Goal: Information Seeking & Learning: Learn about a topic

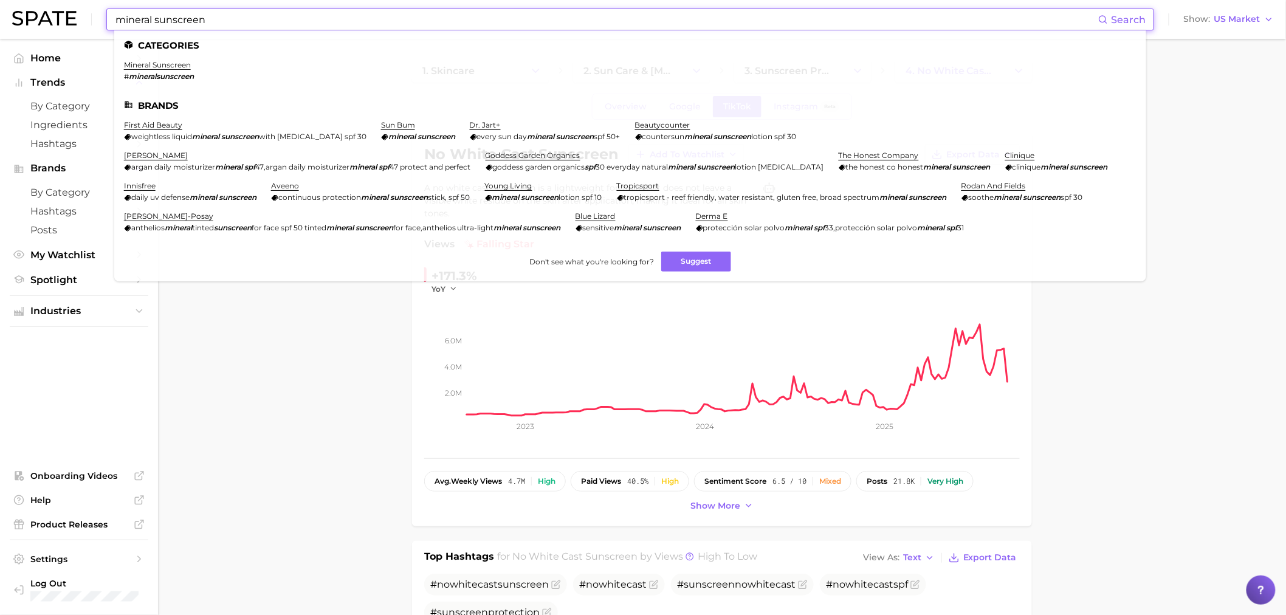
drag, startPoint x: 215, startPoint y: 16, endPoint x: 84, endPoint y: 11, distance: 131.4
click at [84, 11] on div "mineral sunscreen Search Categories mineral sunscreen # mineralsunscreen Brands…" at bounding box center [643, 19] width 1262 height 39
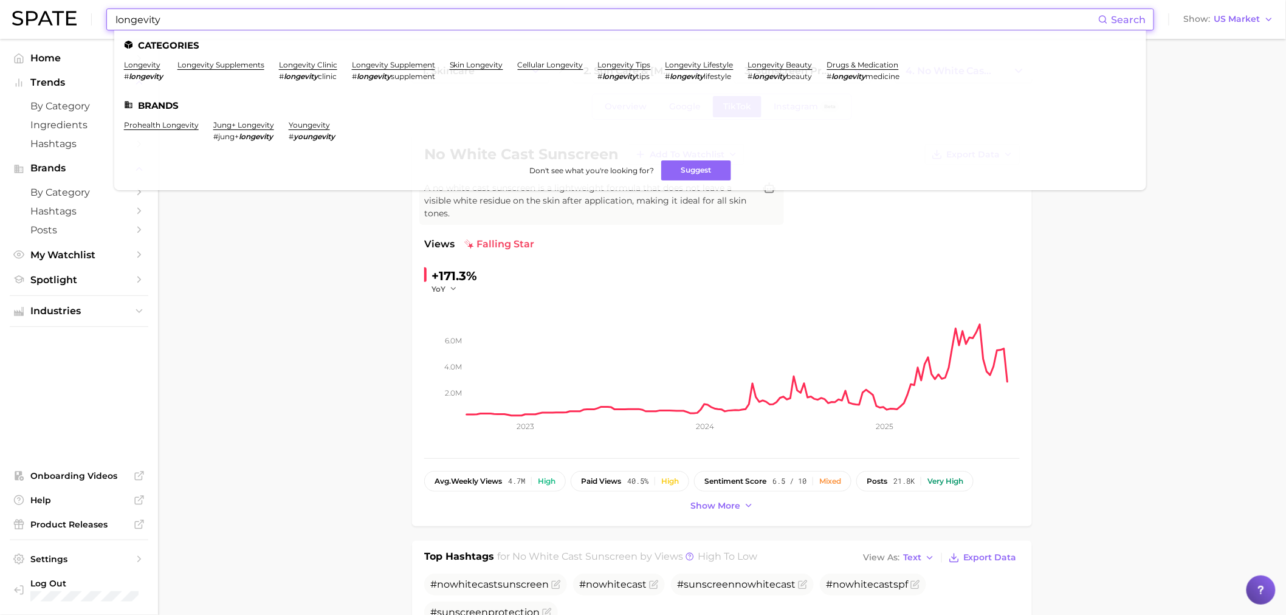
type input "longevity"
click at [143, 70] on li "longevity # longevity" at bounding box center [143, 70] width 39 height 21
click at [474, 55] on ul "Categories longevity # longevity longevity supplements longevity clinic # longe…" at bounding box center [630, 110] width 1032 height 160
click at [481, 72] on li "skin longevity" at bounding box center [476, 70] width 53 height 21
click at [481, 64] on link "skin longevity" at bounding box center [476, 64] width 53 height 9
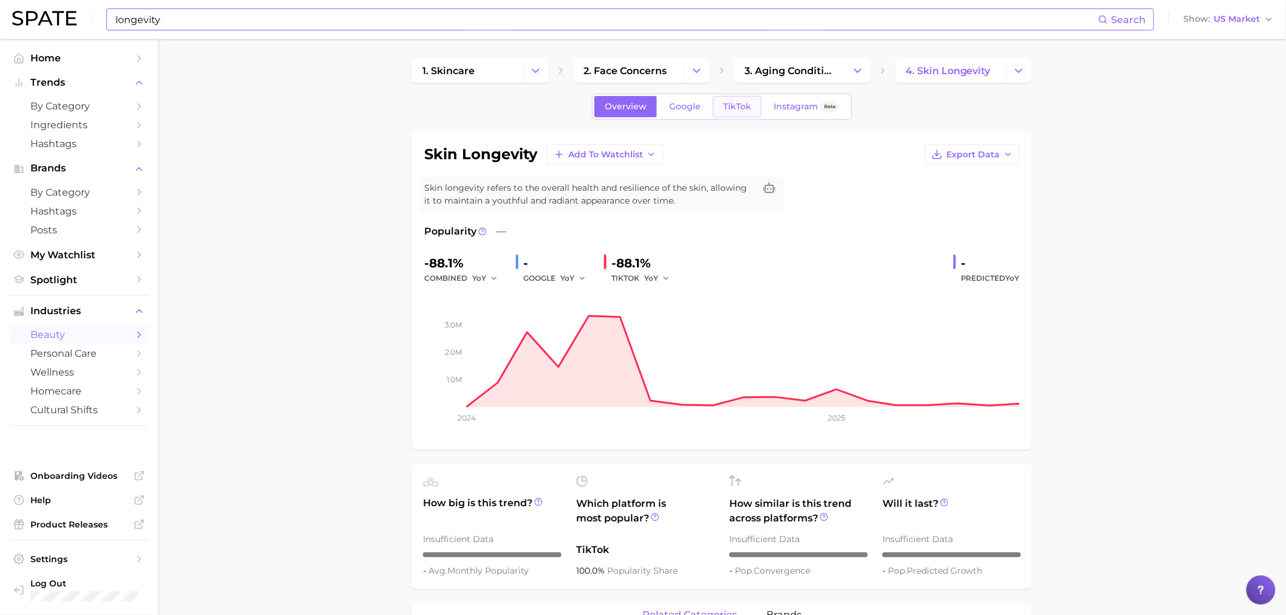
click at [723, 100] on link "TikTok" at bounding box center [737, 106] width 49 height 21
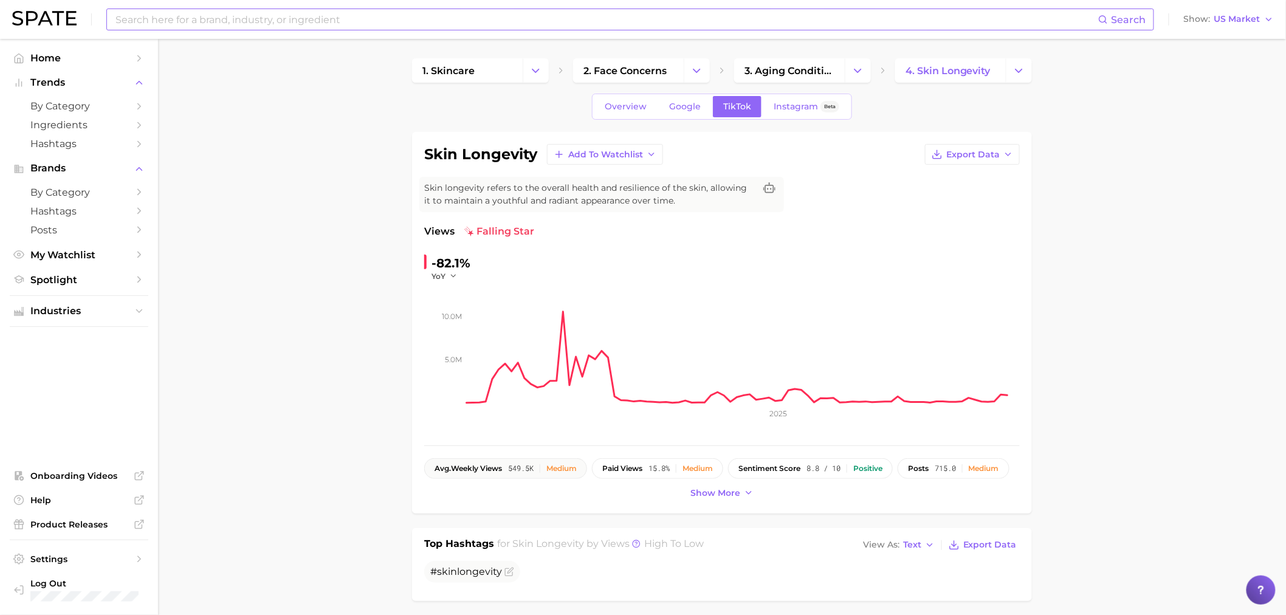
click at [568, 463] on button "avg. weekly views 549.5k Medium" at bounding box center [505, 468] width 163 height 21
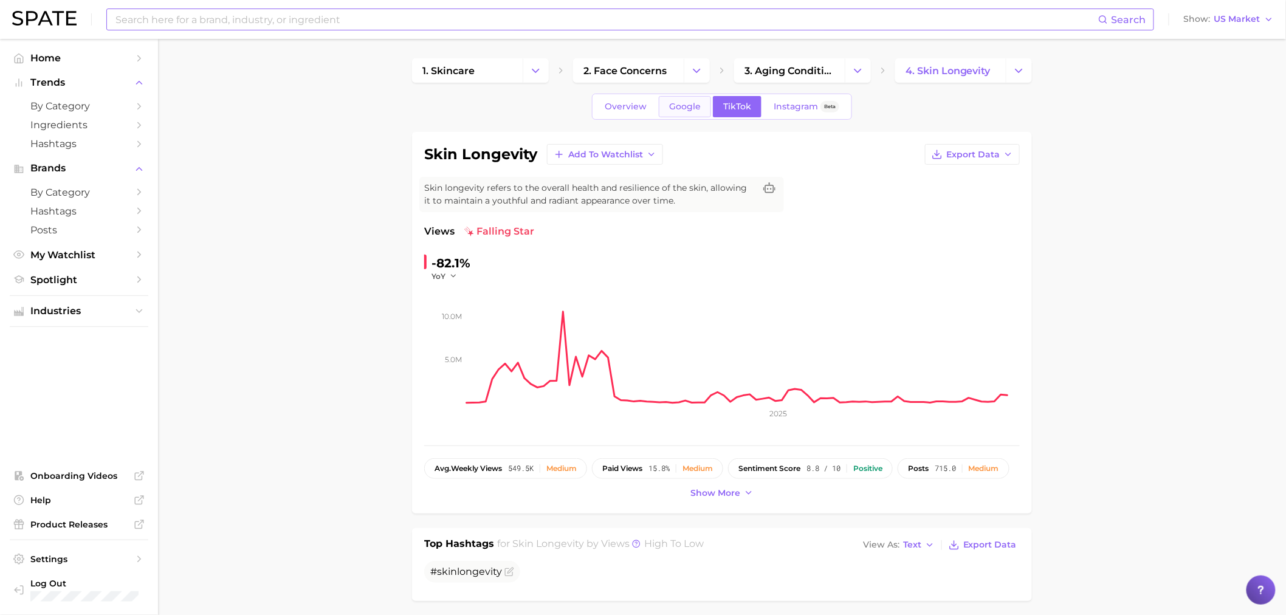
click at [675, 105] on span "Google" at bounding box center [685, 107] width 32 height 10
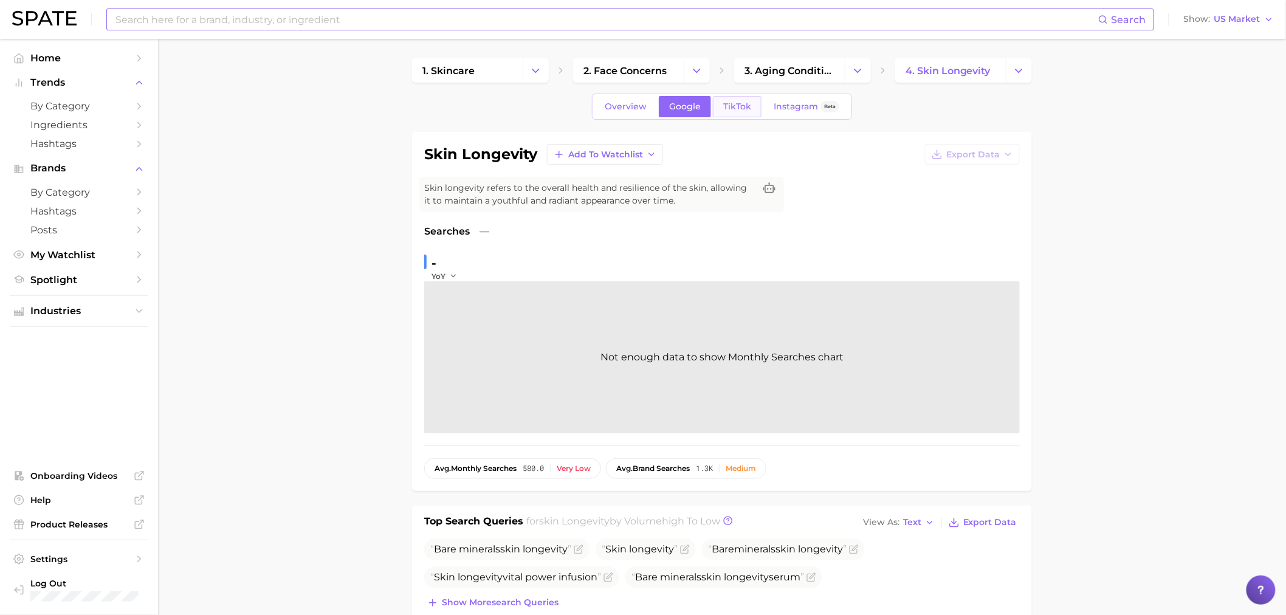
click at [729, 107] on span "TikTok" at bounding box center [737, 107] width 28 height 10
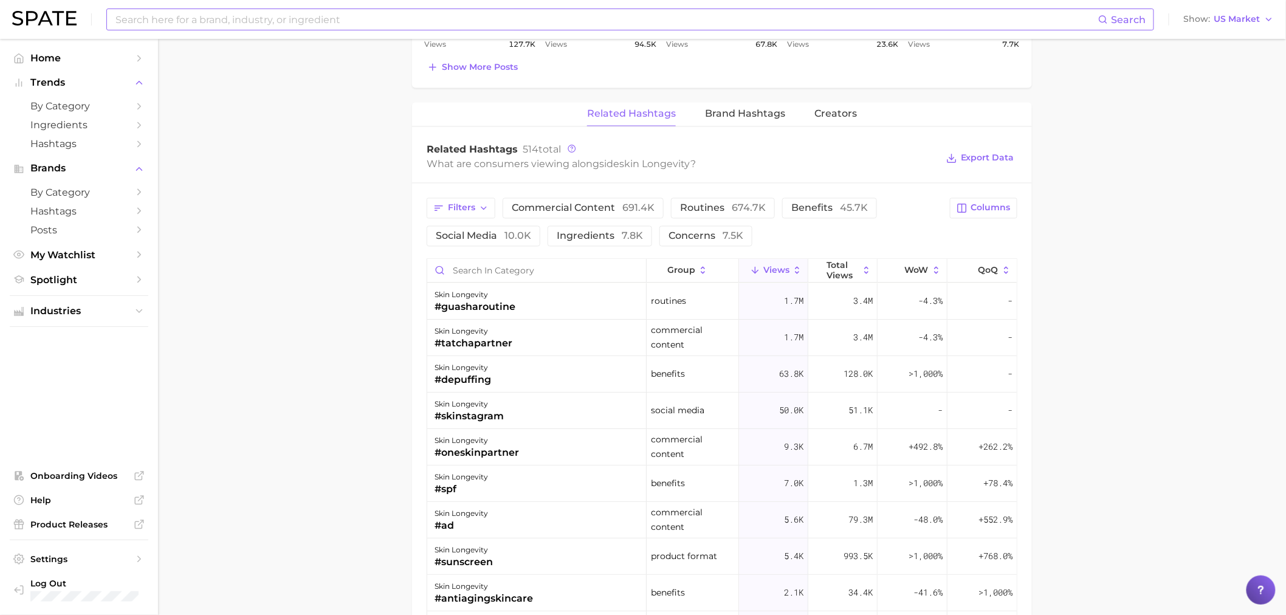
scroll to position [878, 0]
click at [635, 123] on button "Related Hashtags" at bounding box center [631, 115] width 89 height 24
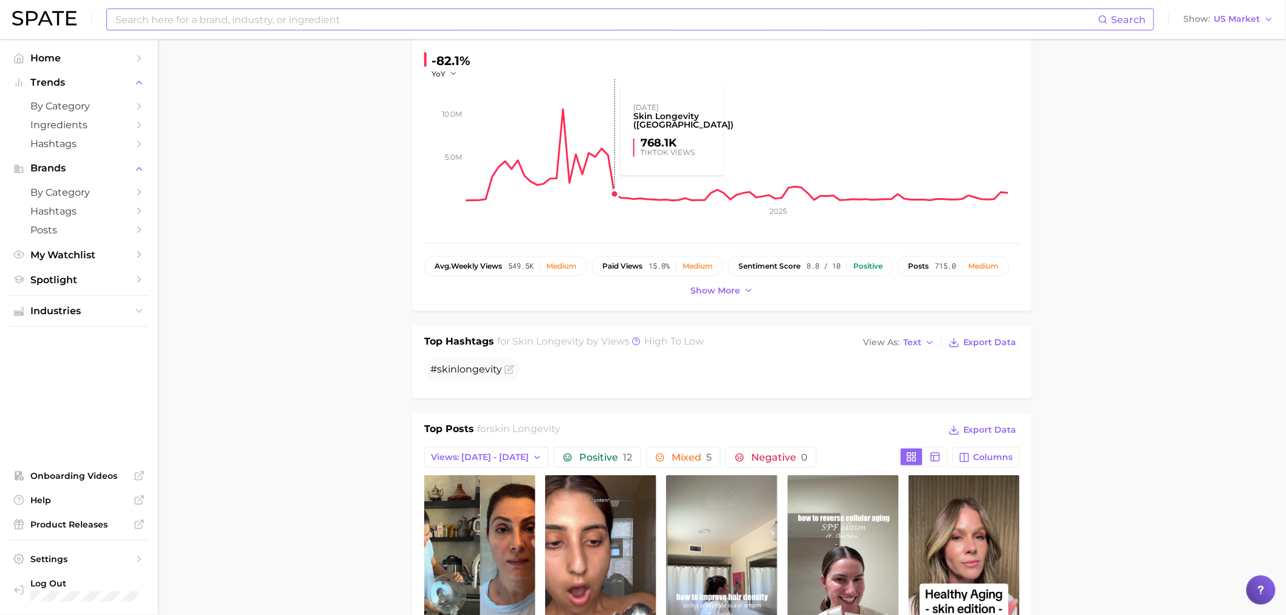
scroll to position [0, 0]
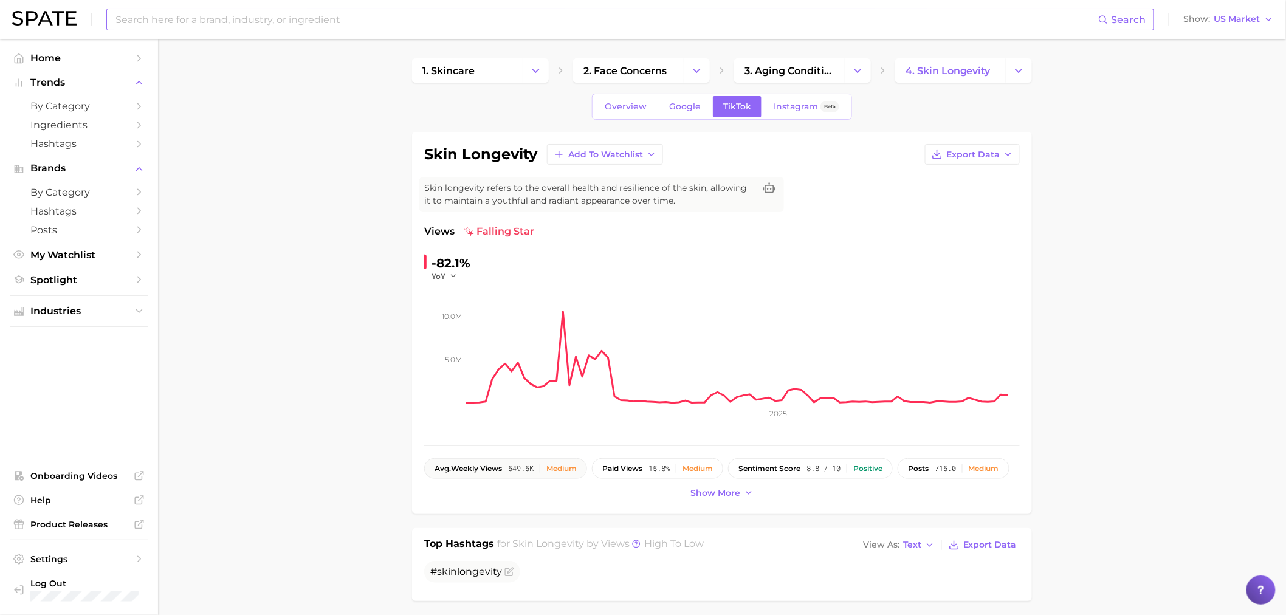
click at [517, 466] on span "549.5k" at bounding box center [521, 468] width 26 height 9
click at [795, 105] on span "Instagram" at bounding box center [796, 107] width 44 height 10
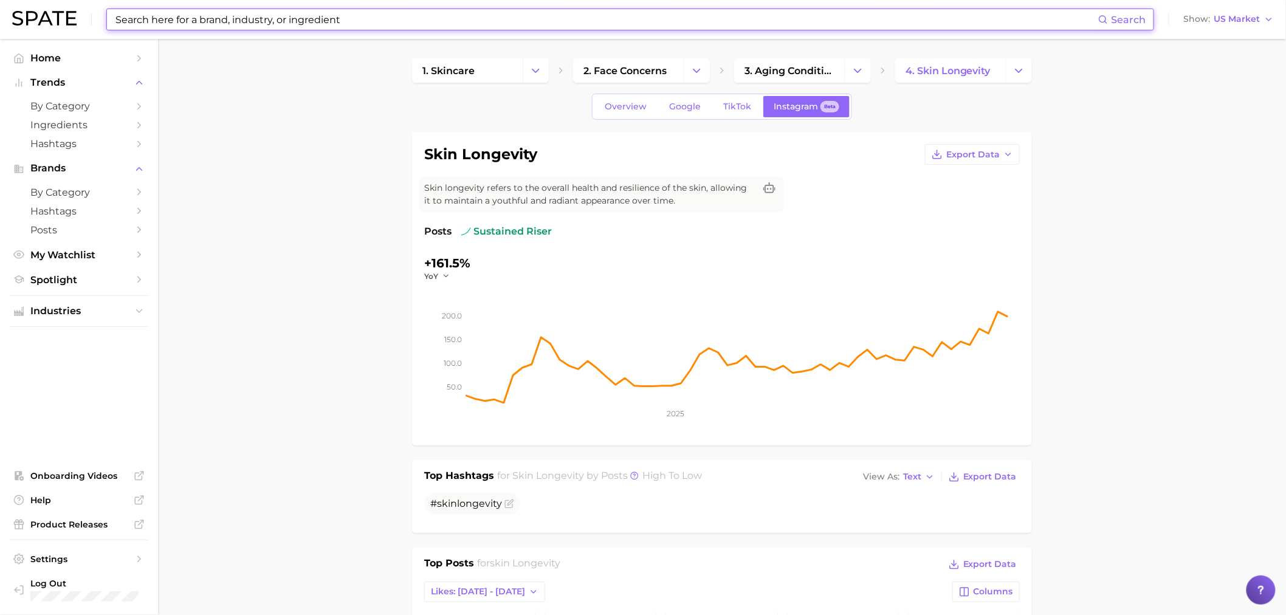
click at [264, 13] on input at bounding box center [606, 19] width 984 height 21
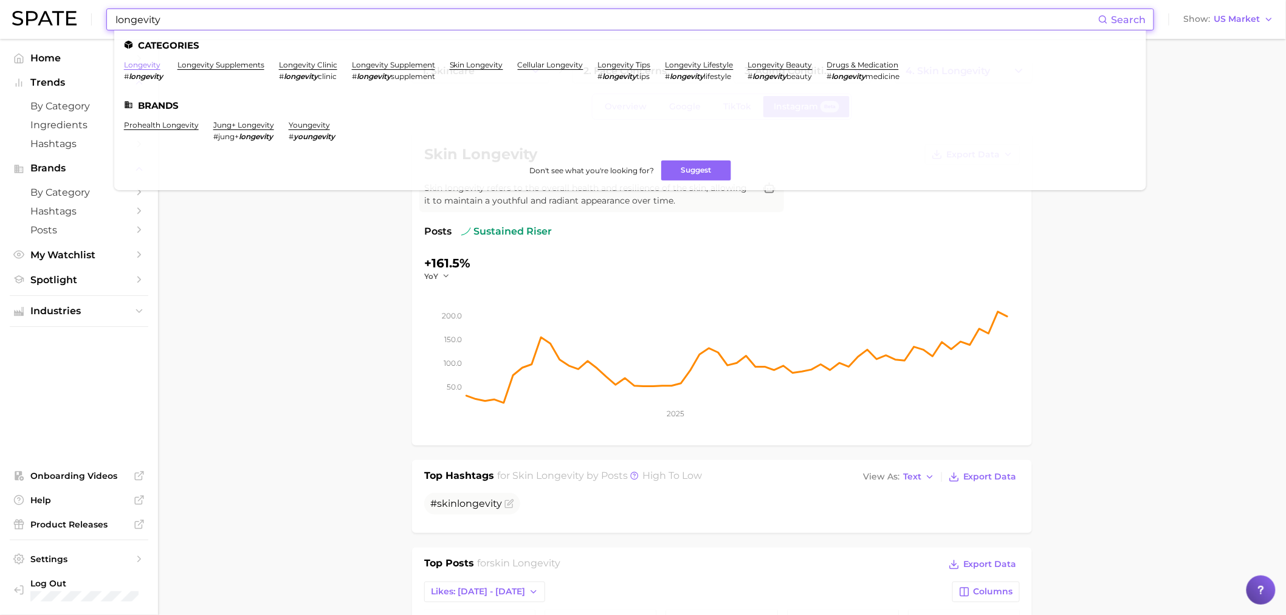
type input "longevity"
click at [134, 67] on link "longevity" at bounding box center [142, 64] width 36 height 9
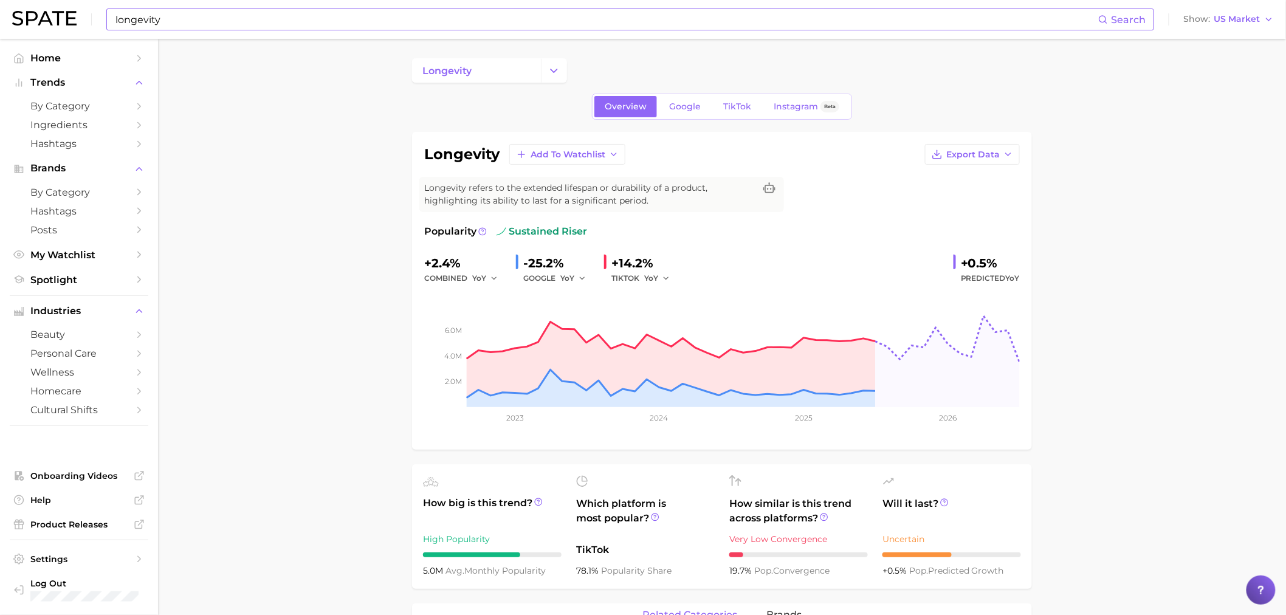
click at [748, 94] on div "Overview Google TikTok Instagram Beta" at bounding box center [722, 107] width 260 height 26
click at [743, 99] on link "TikTok" at bounding box center [737, 106] width 49 height 21
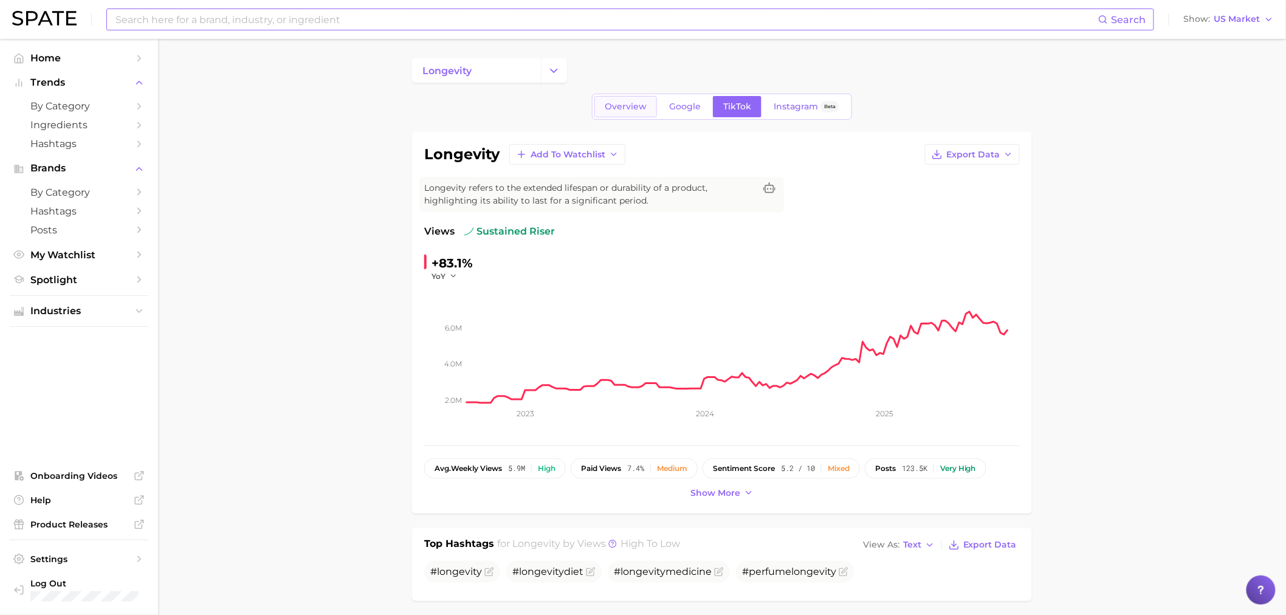
click at [640, 103] on span "Overview" at bounding box center [626, 107] width 42 height 10
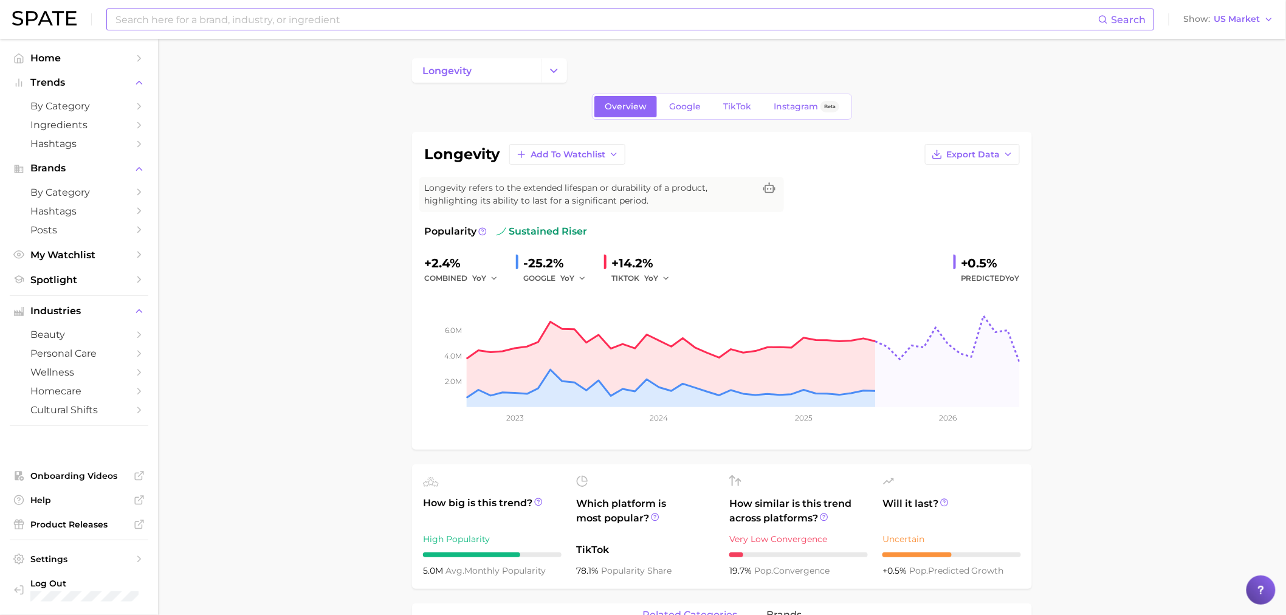
click at [563, 10] on div "Search Show US Market" at bounding box center [643, 19] width 1262 height 39
click at [553, 31] on div "Search Show US Market" at bounding box center [643, 19] width 1262 height 39
click at [555, 29] on div "Search" at bounding box center [630, 20] width 1048 height 22
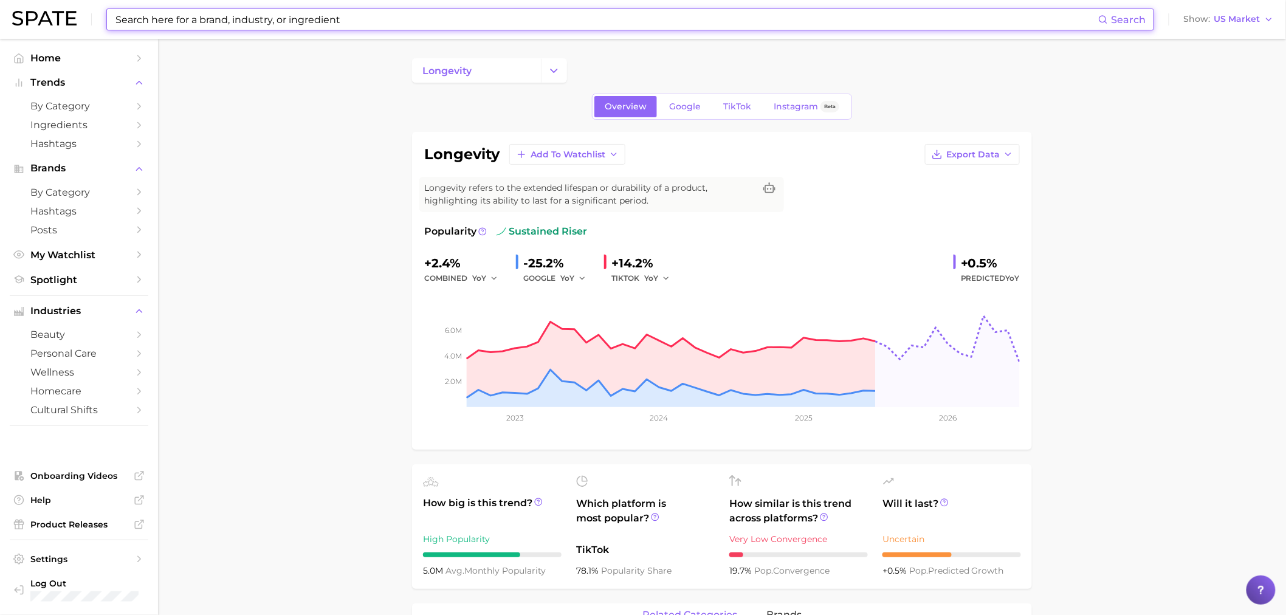
click at [312, 28] on input at bounding box center [606, 19] width 984 height 21
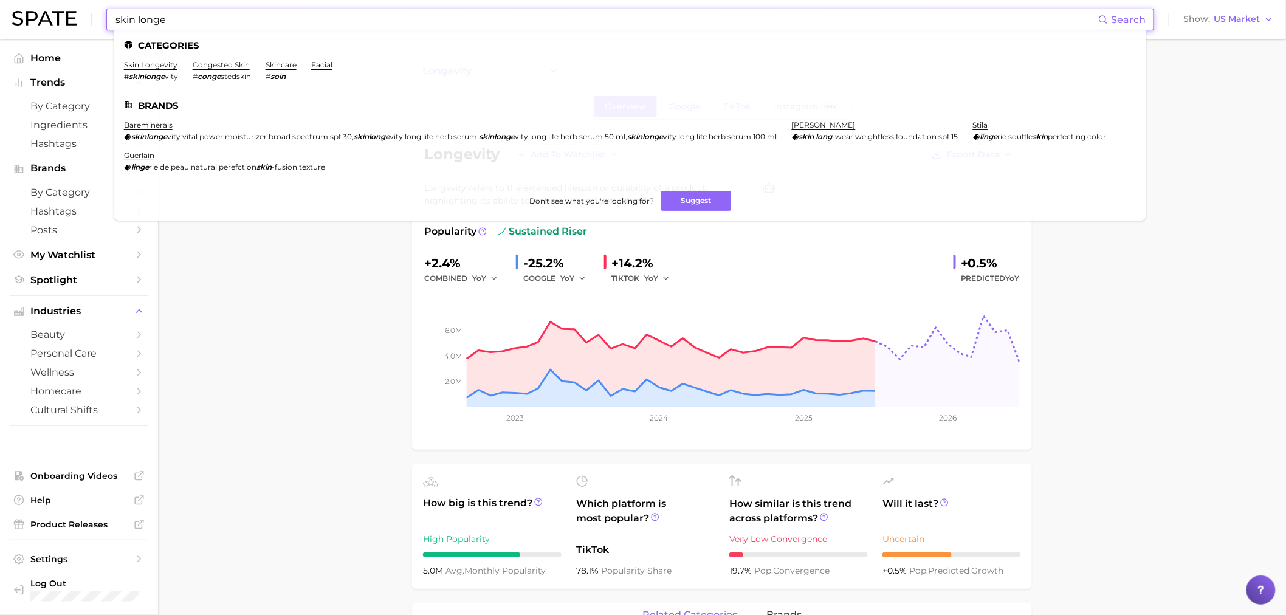
type input "skin longe"
click at [119, 72] on ul "Categories skin longevity # skinlonge vity congested skin # conge stedskin skin…" at bounding box center [630, 125] width 1032 height 190
click at [137, 63] on link "skin longevity" at bounding box center [150, 64] width 53 height 9
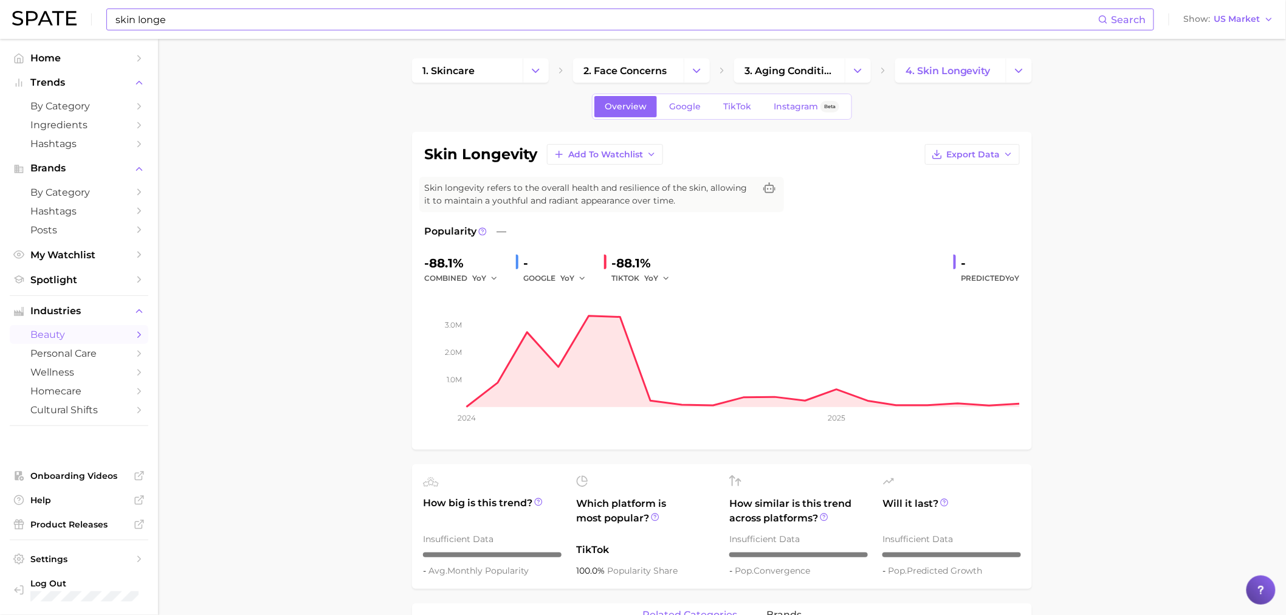
click at [673, 269] on div "-88.1%" at bounding box center [645, 262] width 67 height 19
click at [665, 277] on icon "button" at bounding box center [666, 278] width 9 height 9
click at [667, 313] on button "QoQ" at bounding box center [711, 320] width 134 height 22
click at [672, 281] on icon "button" at bounding box center [669, 278] width 9 height 9
click at [671, 342] on span "MoM" at bounding box center [660, 341] width 21 height 10
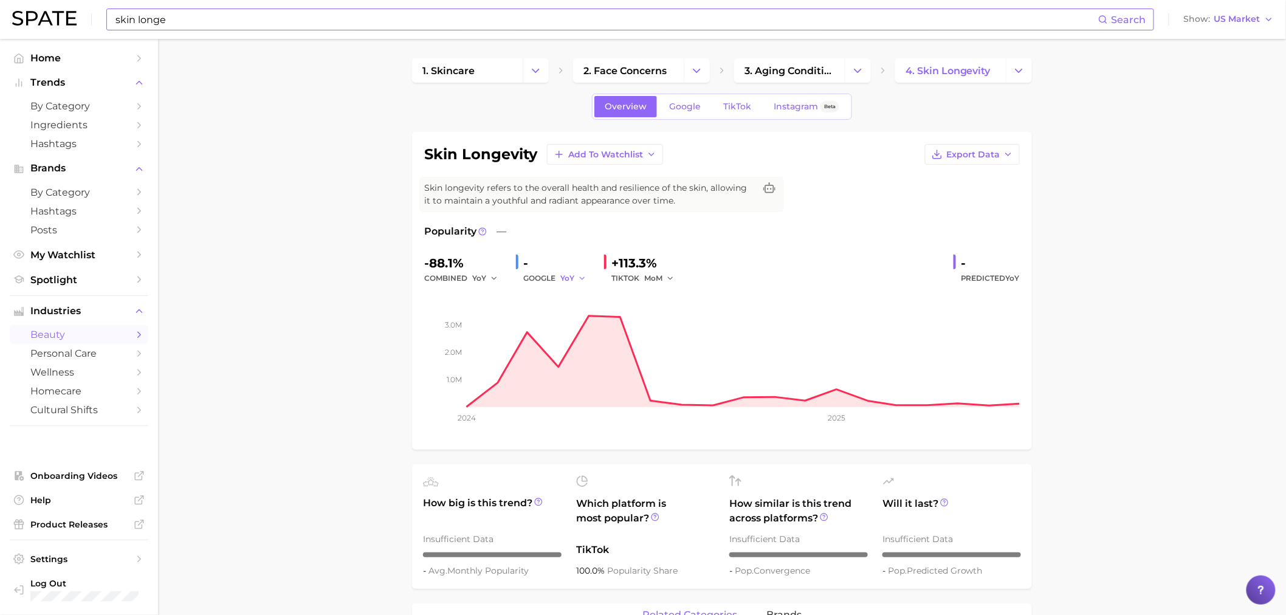
click at [574, 278] on span "YoY" at bounding box center [567, 278] width 14 height 10
click at [608, 342] on button "MoM" at bounding box center [627, 342] width 134 height 22
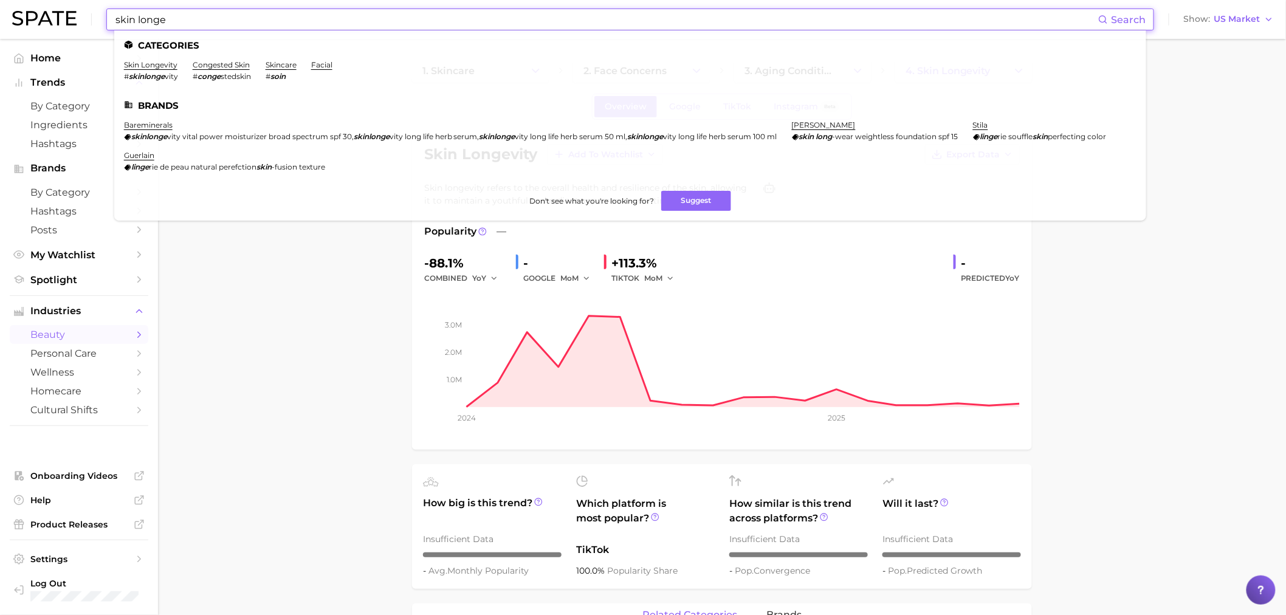
click at [505, 21] on input "skin longe" at bounding box center [606, 19] width 984 height 21
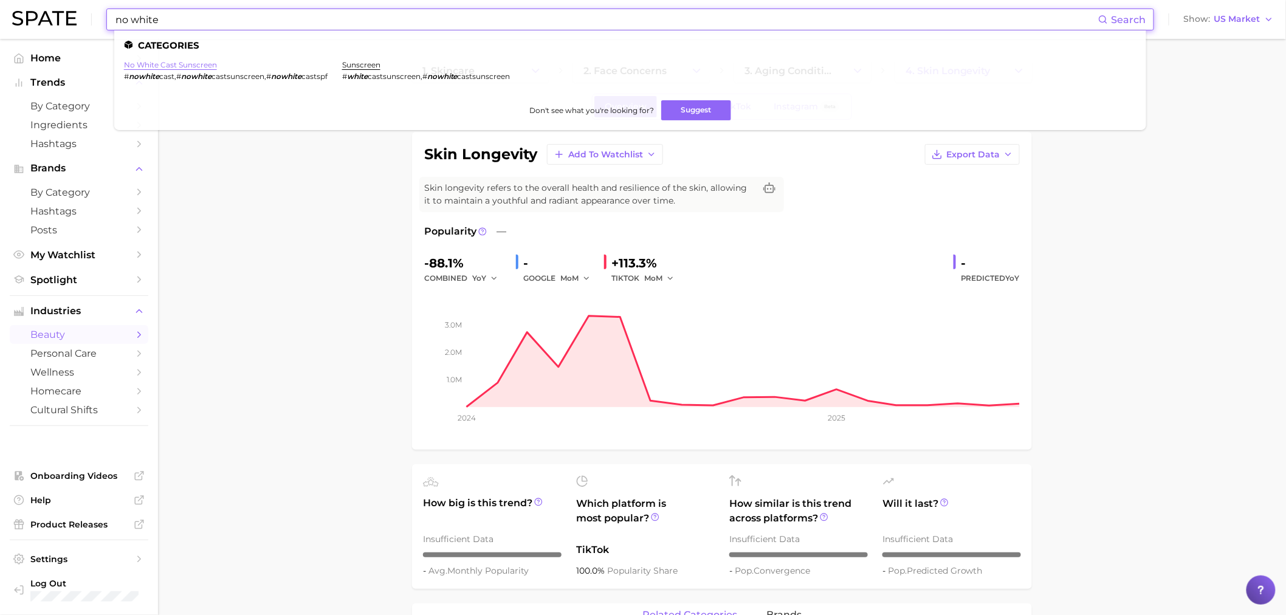
type input "no white"
click at [171, 68] on link "no white cast sunscreen" at bounding box center [170, 64] width 93 height 9
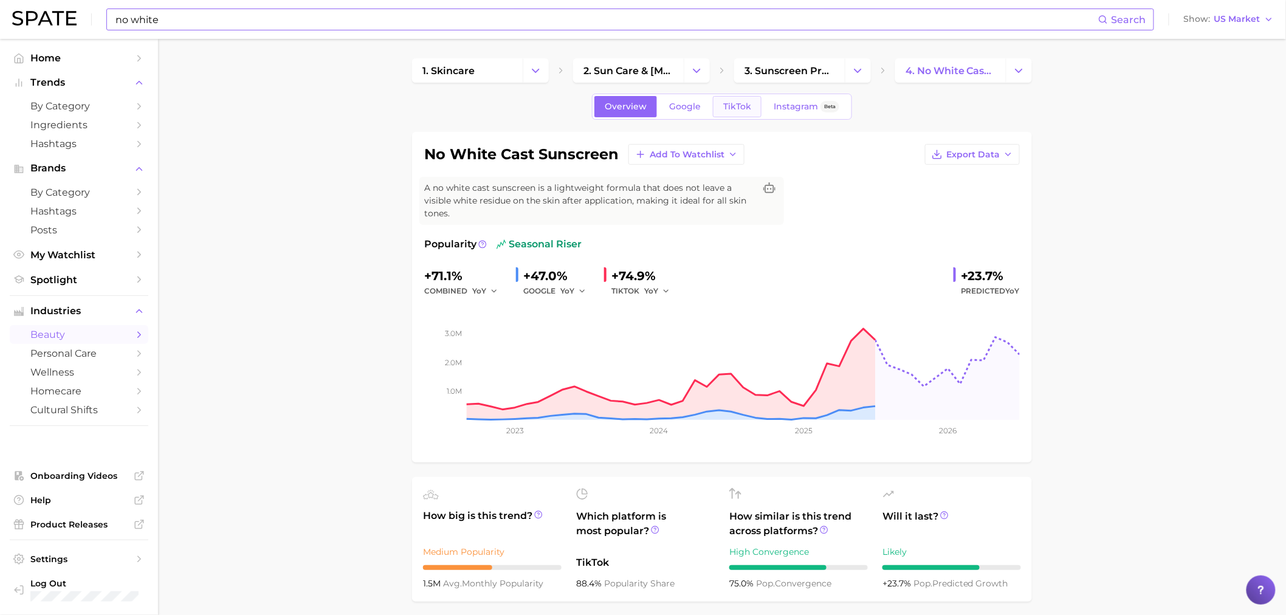
click at [725, 102] on span "TikTok" at bounding box center [737, 107] width 28 height 10
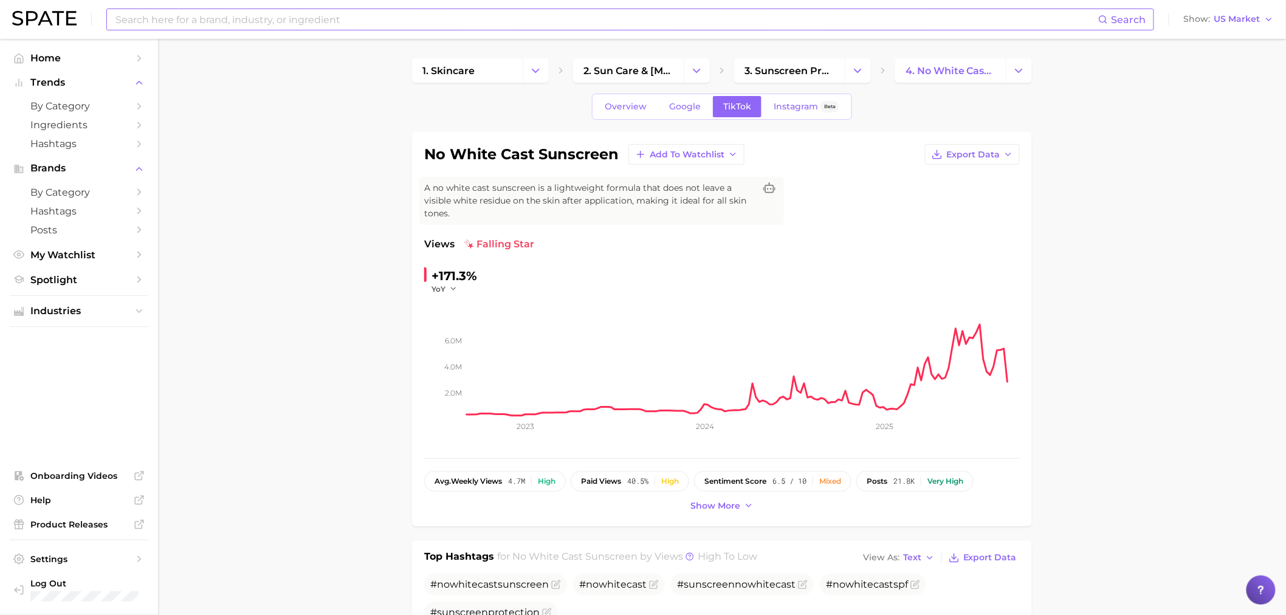
click at [177, 1] on div "Search Show US Market" at bounding box center [643, 19] width 1262 height 39
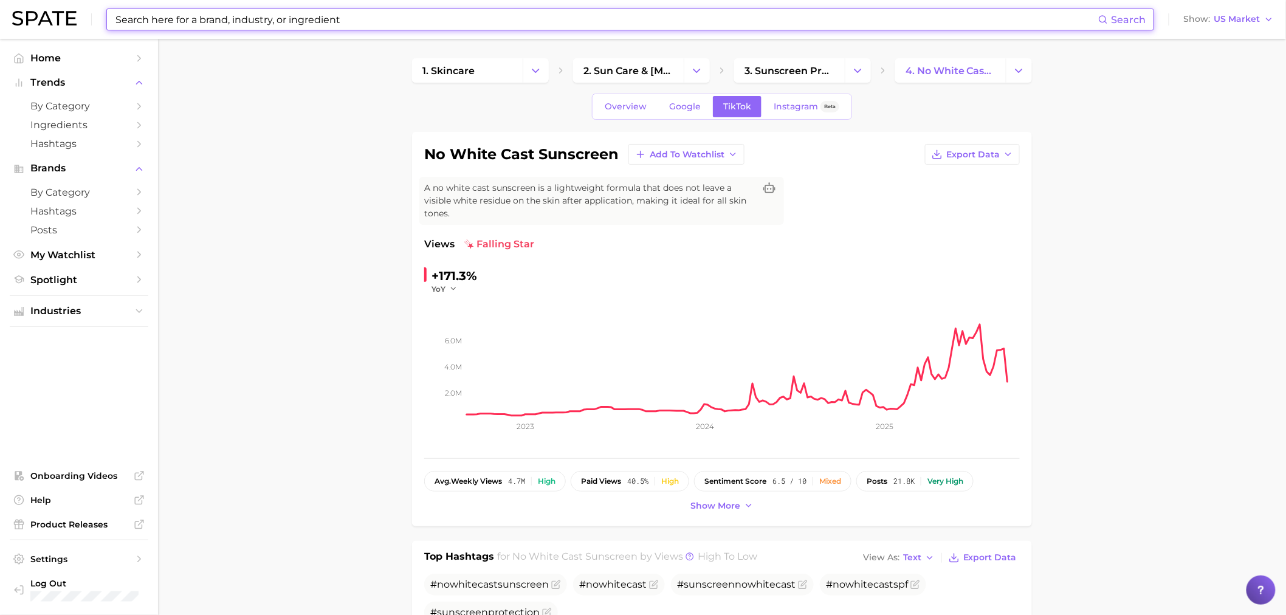
click at [165, 12] on input at bounding box center [606, 19] width 984 height 21
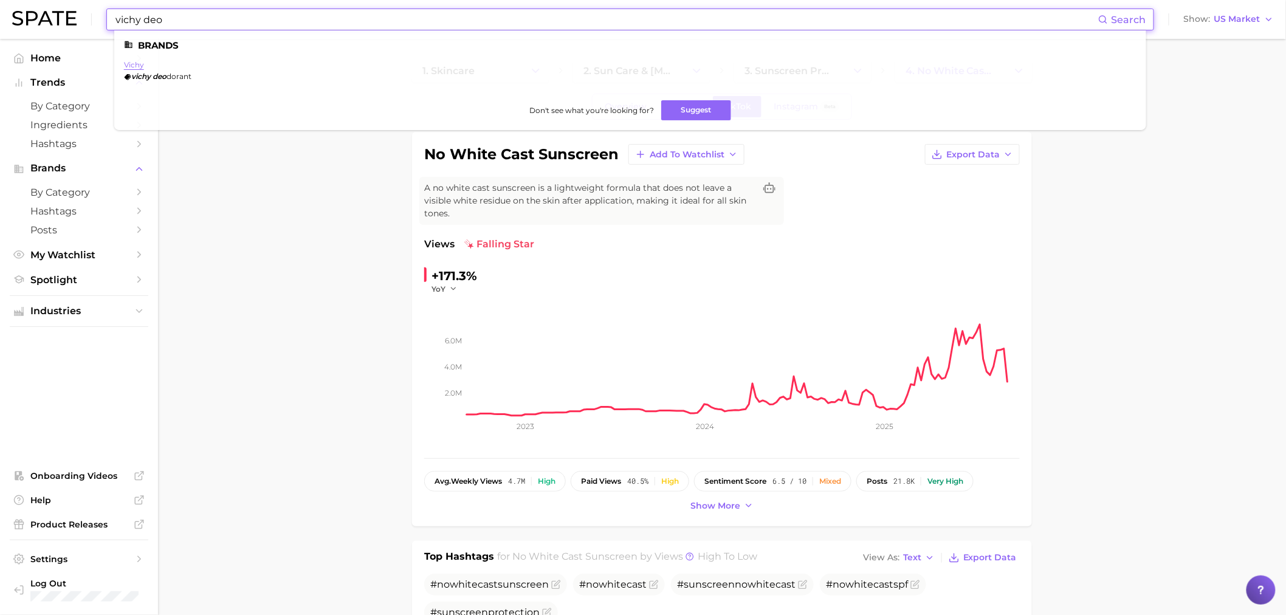
type input "vichy deo"
click at [137, 63] on link "vichy" at bounding box center [134, 64] width 20 height 9
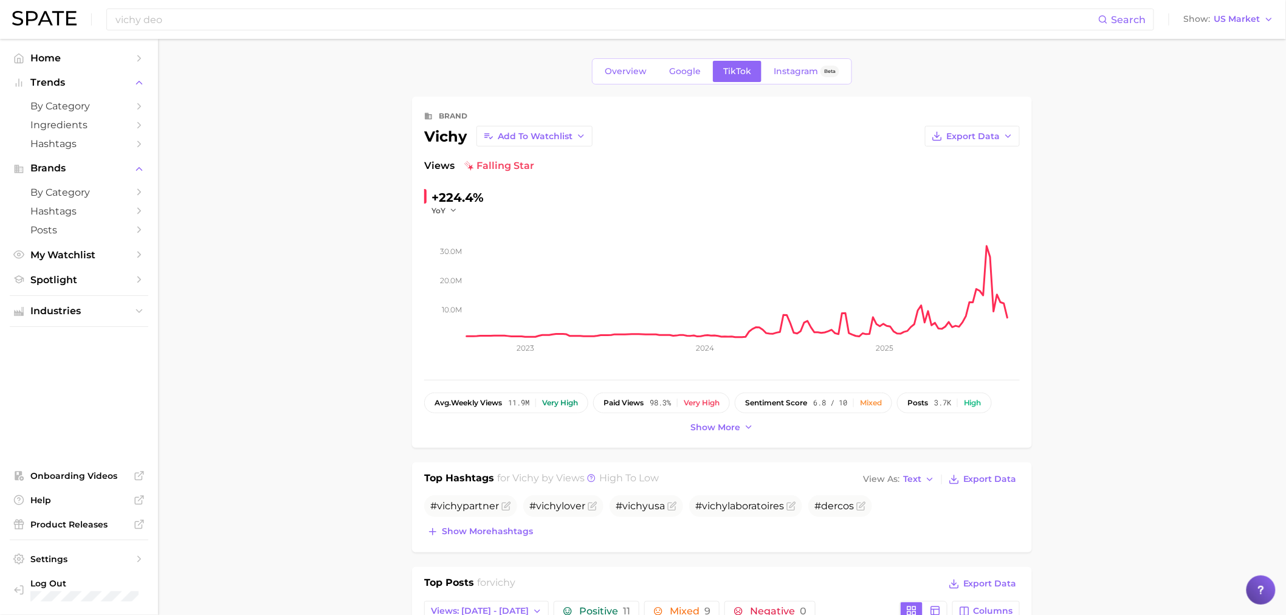
click at [184, 32] on div "vichy deo Search Show US Market" at bounding box center [643, 19] width 1262 height 39
click at [191, 21] on input "vichy deo" at bounding box center [606, 19] width 984 height 21
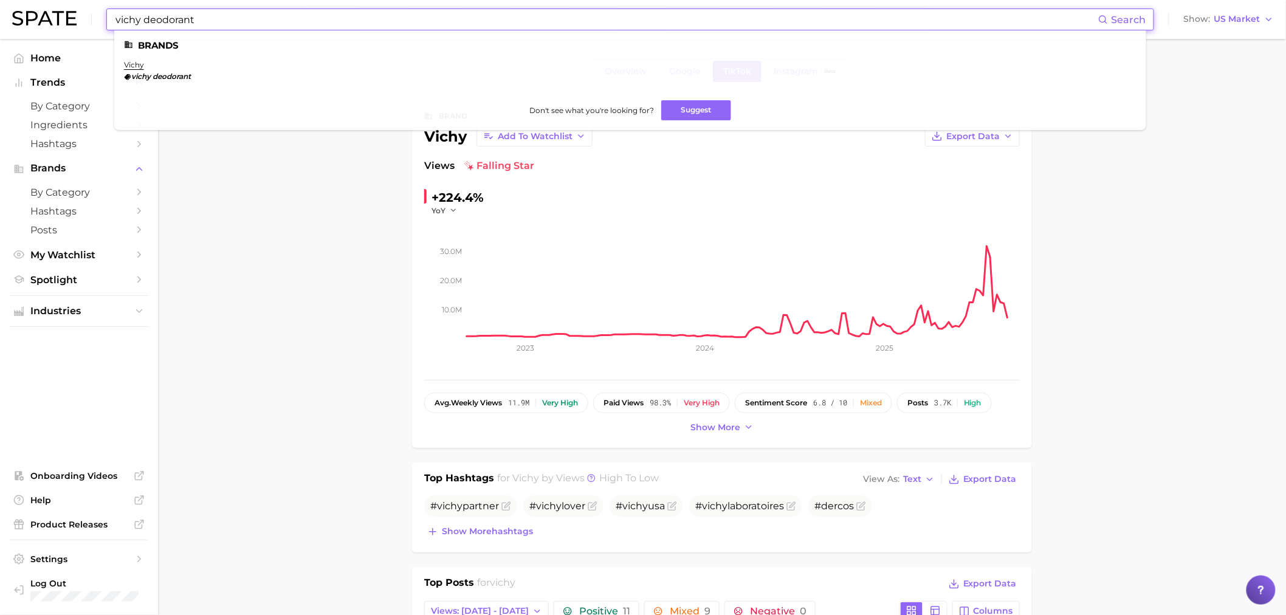
type input "vichy deodorant"
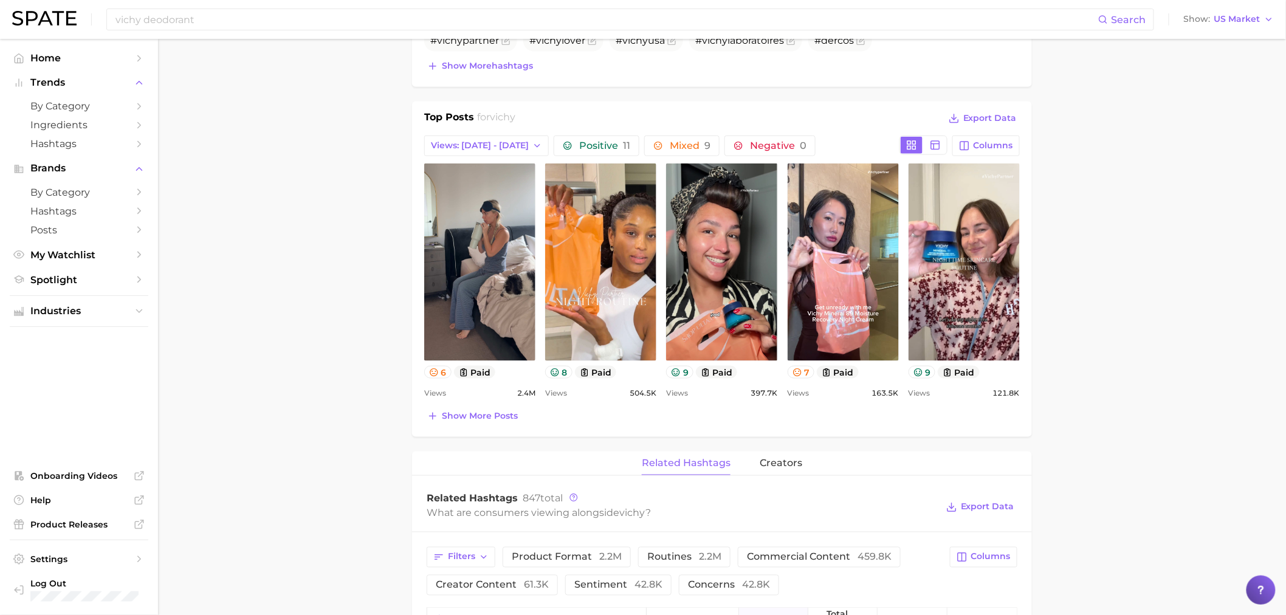
scroll to position [878, 0]
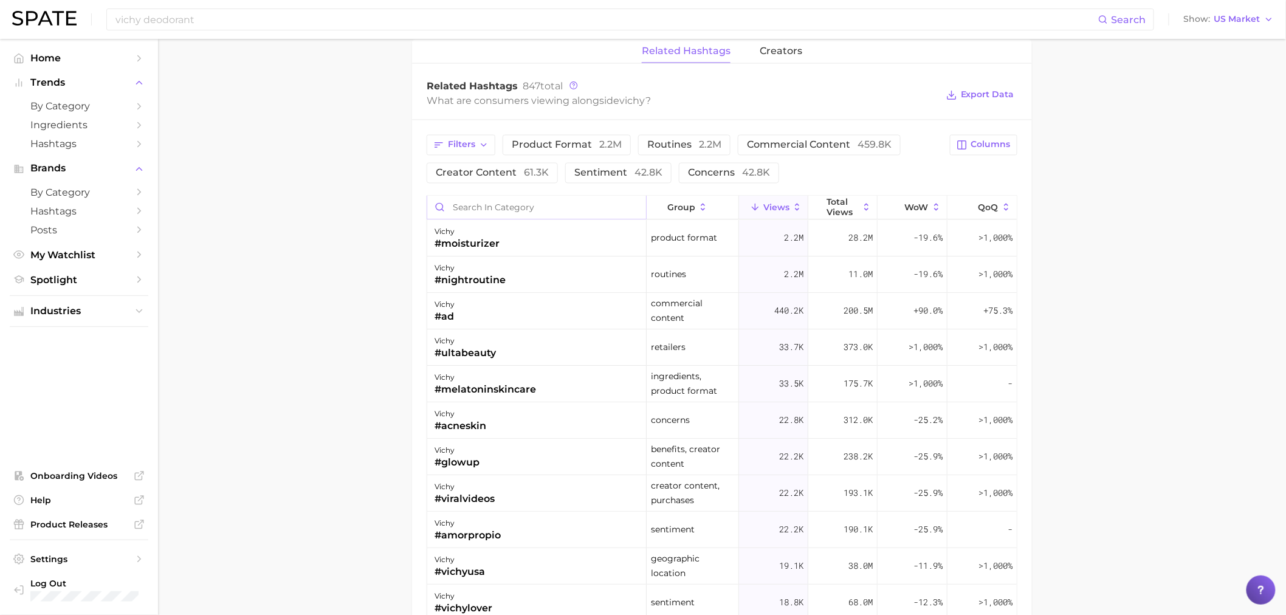
click at [472, 208] on input "Search in category" at bounding box center [536, 207] width 219 height 23
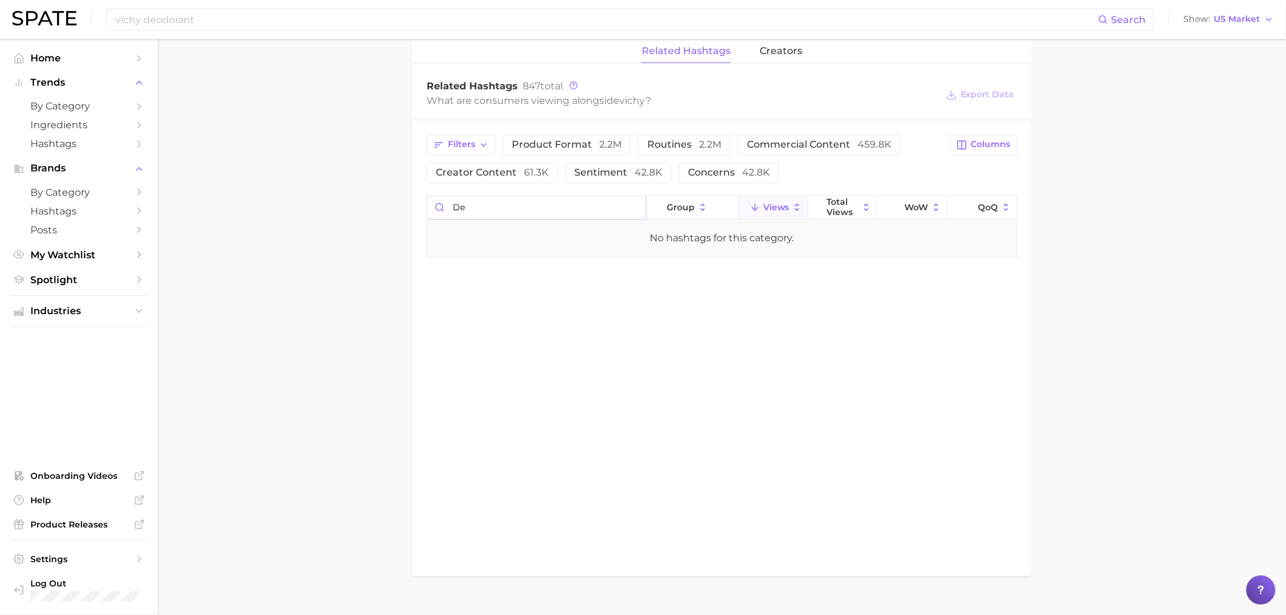
type input "d"
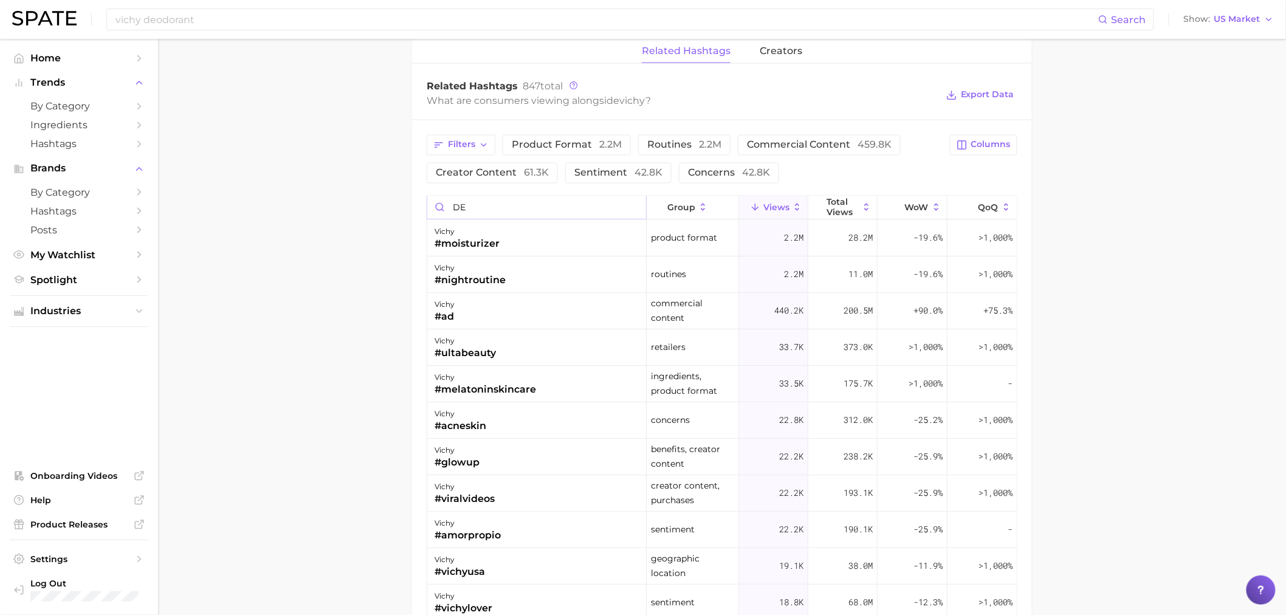
type input "D"
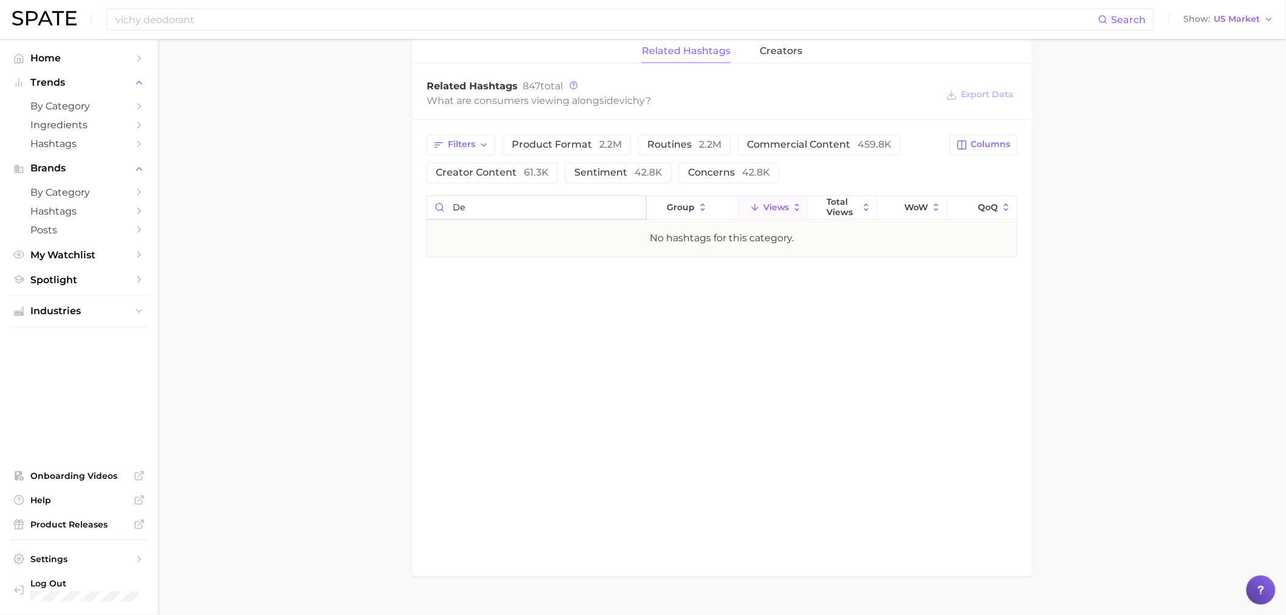
type input "d"
click at [178, 22] on input "vichy deodorant" at bounding box center [606, 19] width 984 height 21
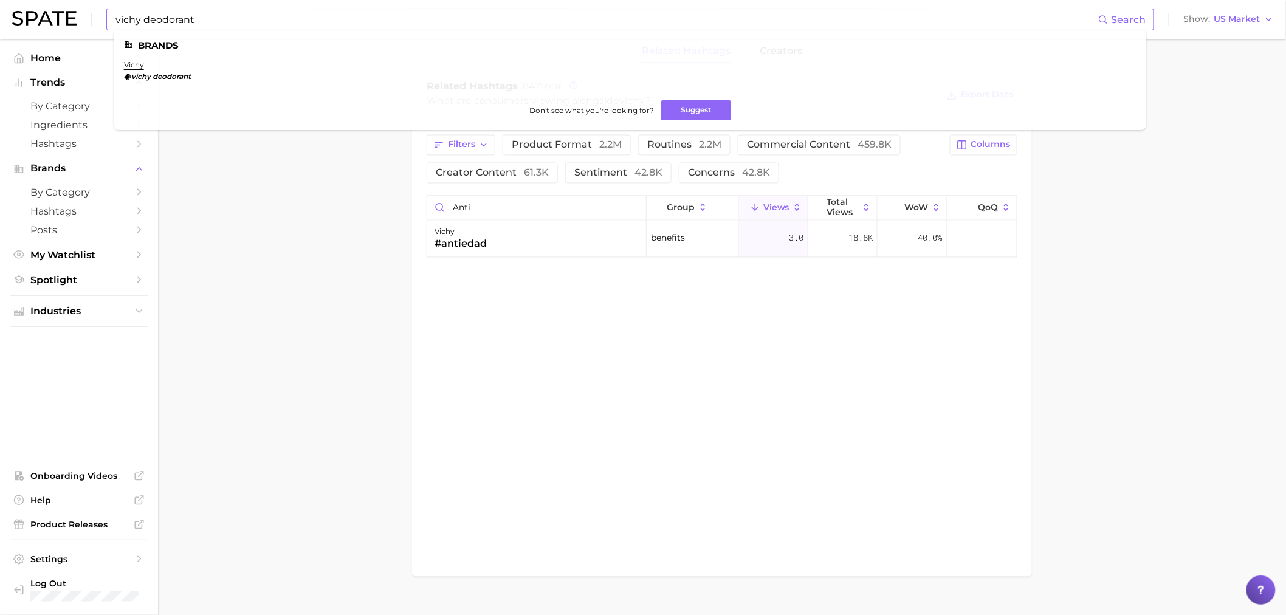
click at [160, 74] on em "deodorant" at bounding box center [172, 76] width 38 height 9
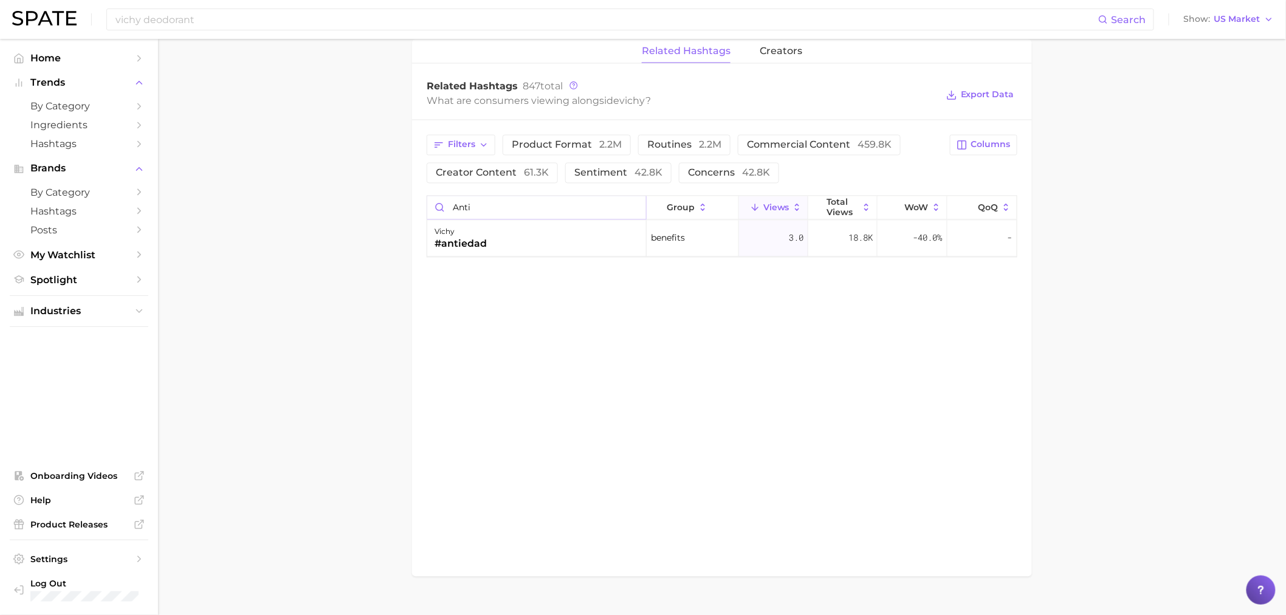
drag, startPoint x: 478, startPoint y: 215, endPoint x: 421, endPoint y: 197, distance: 59.8
click at [421, 196] on div "Filters product format 2.2m routines 2.2m commercial content 459.8k creator con…" at bounding box center [722, 196] width 620 height 152
type input "d"
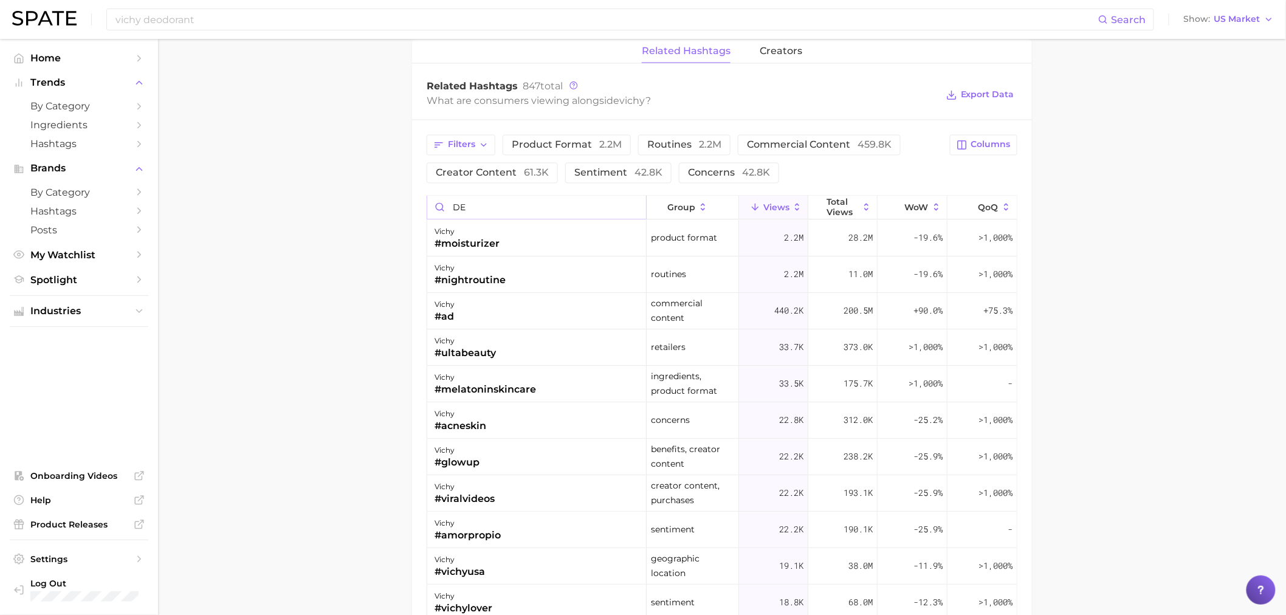
type input "D"
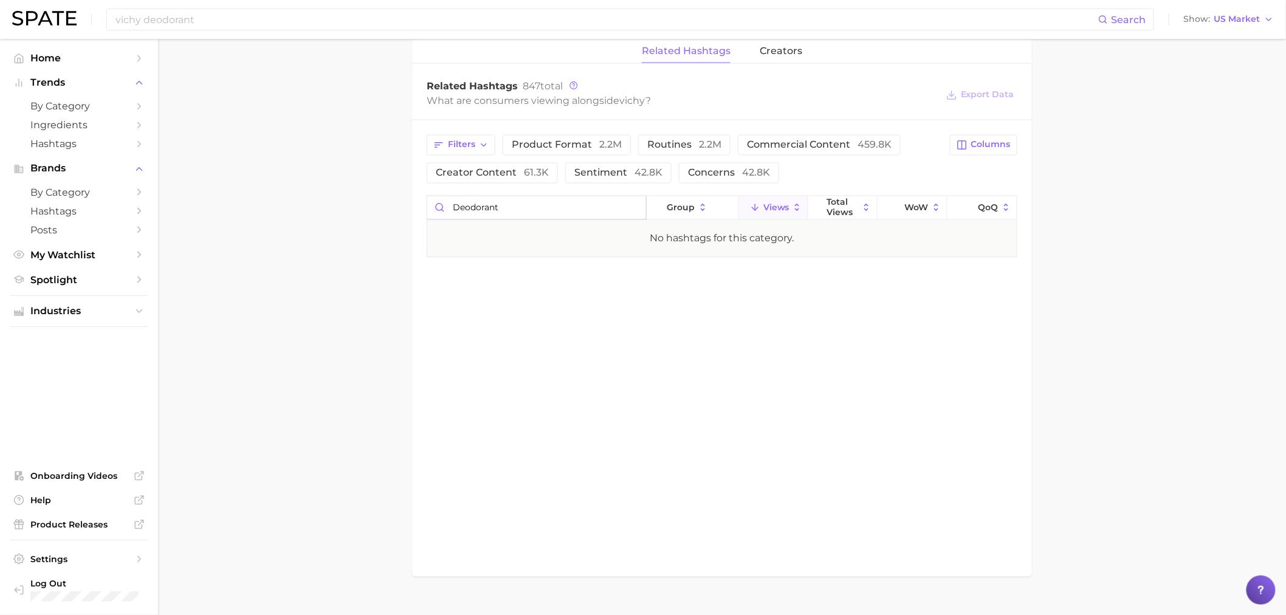
type input "deodorant"
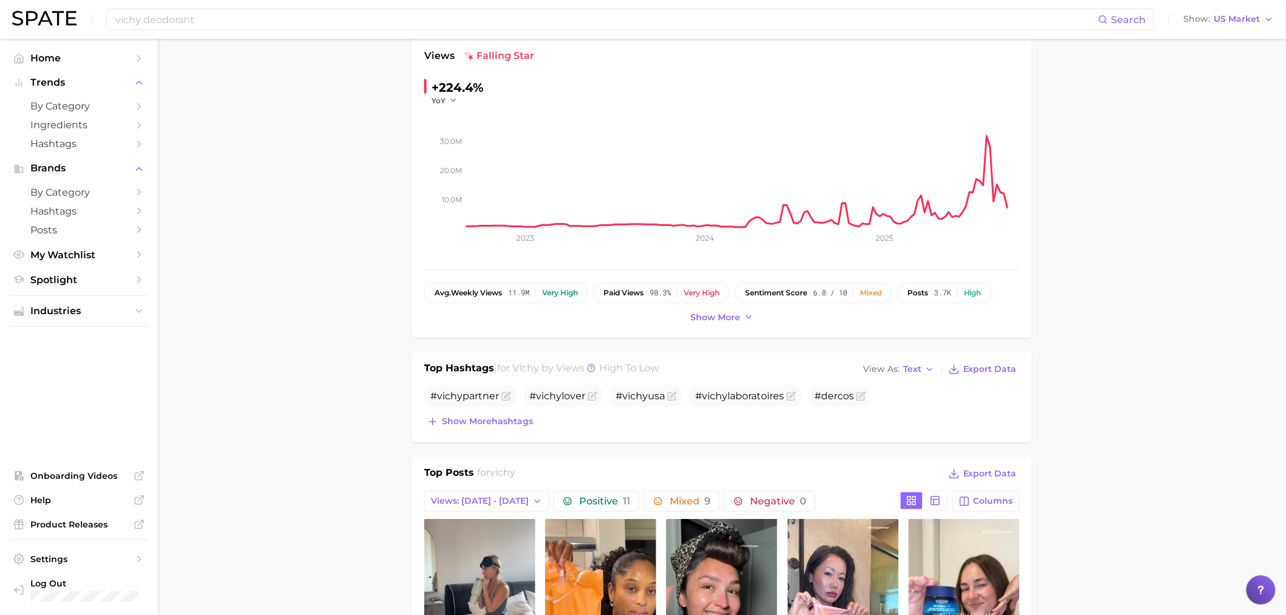
scroll to position [0, 0]
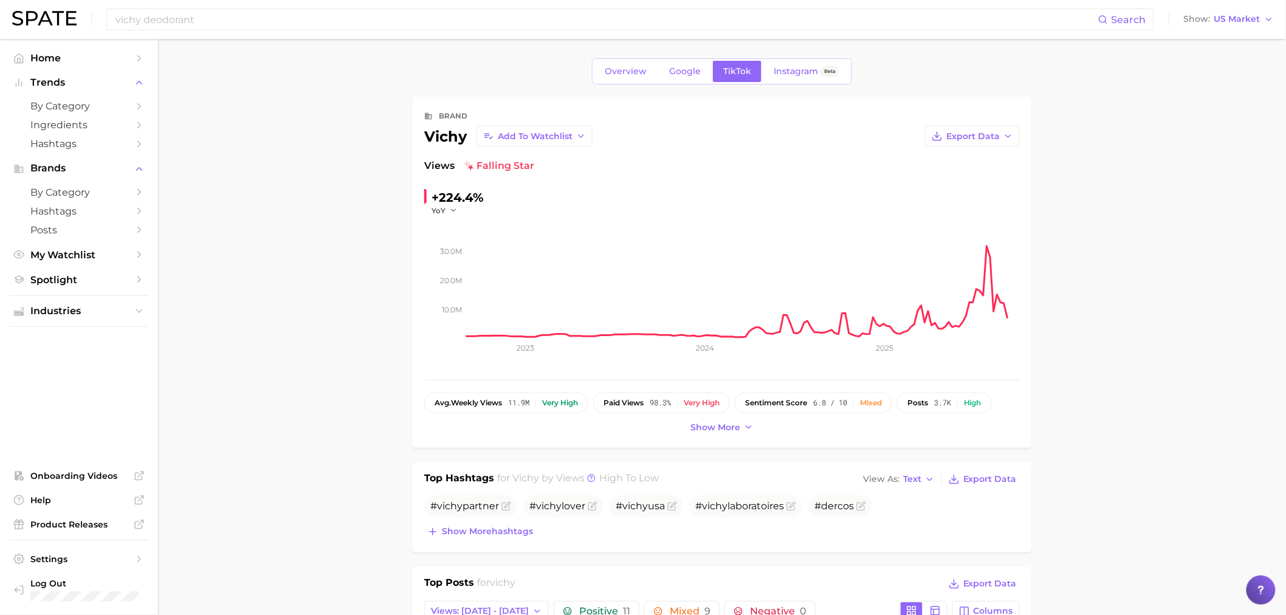
click at [478, 537] on span "Show more hashtags" at bounding box center [487, 531] width 91 height 10
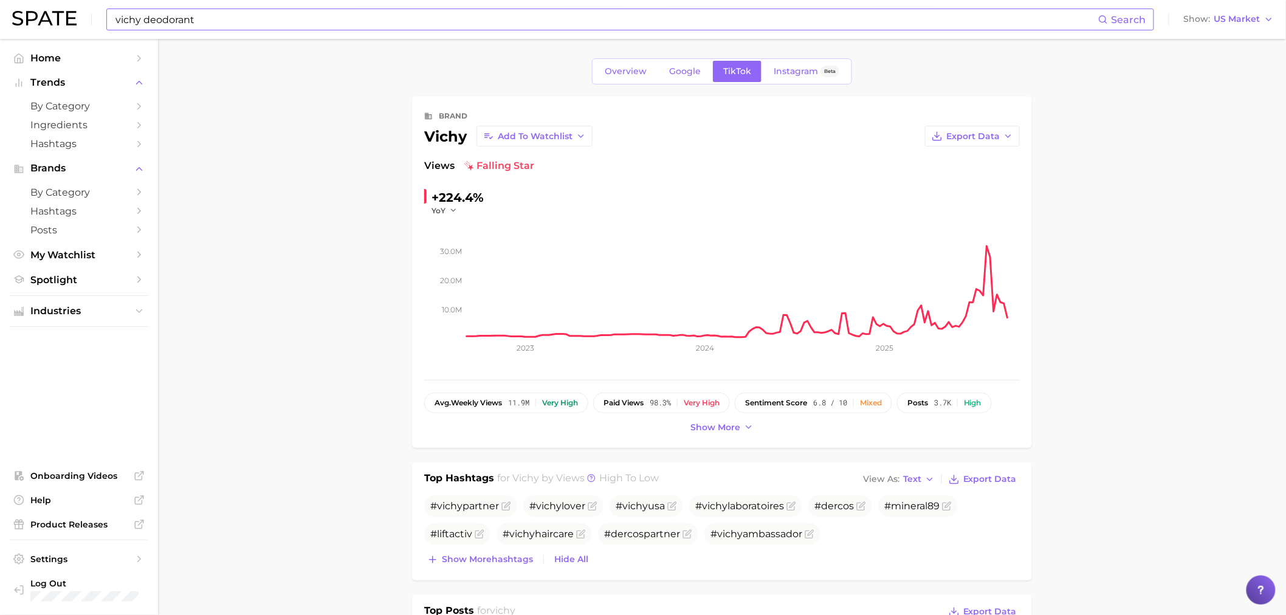
click at [171, 21] on input "vichy deodorant" at bounding box center [606, 19] width 984 height 21
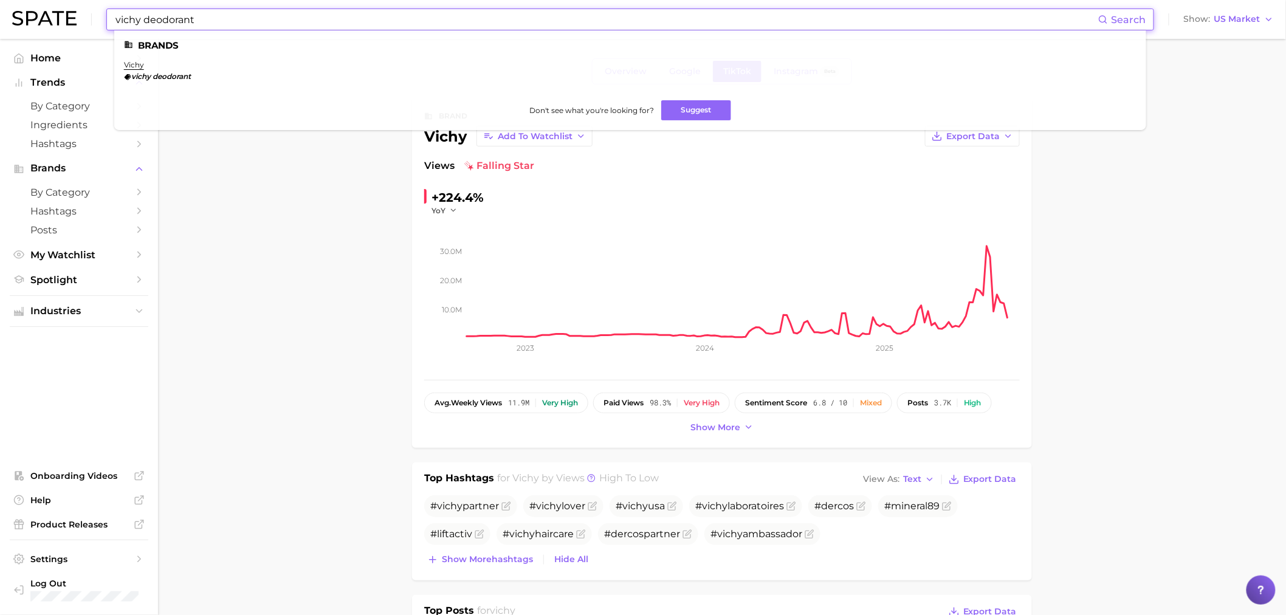
click at [221, 26] on input "vichy deodorant" at bounding box center [606, 19] width 984 height 21
drag, startPoint x: 224, startPoint y: 22, endPoint x: 102, endPoint y: 16, distance: 121.7
click at [102, 16] on div "vichy deodorant Search Brands vichy vichy deodorant Don't see what you're looki…" at bounding box center [643, 19] width 1262 height 39
type input "no white cast"
click at [197, 65] on link "no white cast sunscreen" at bounding box center [170, 64] width 93 height 9
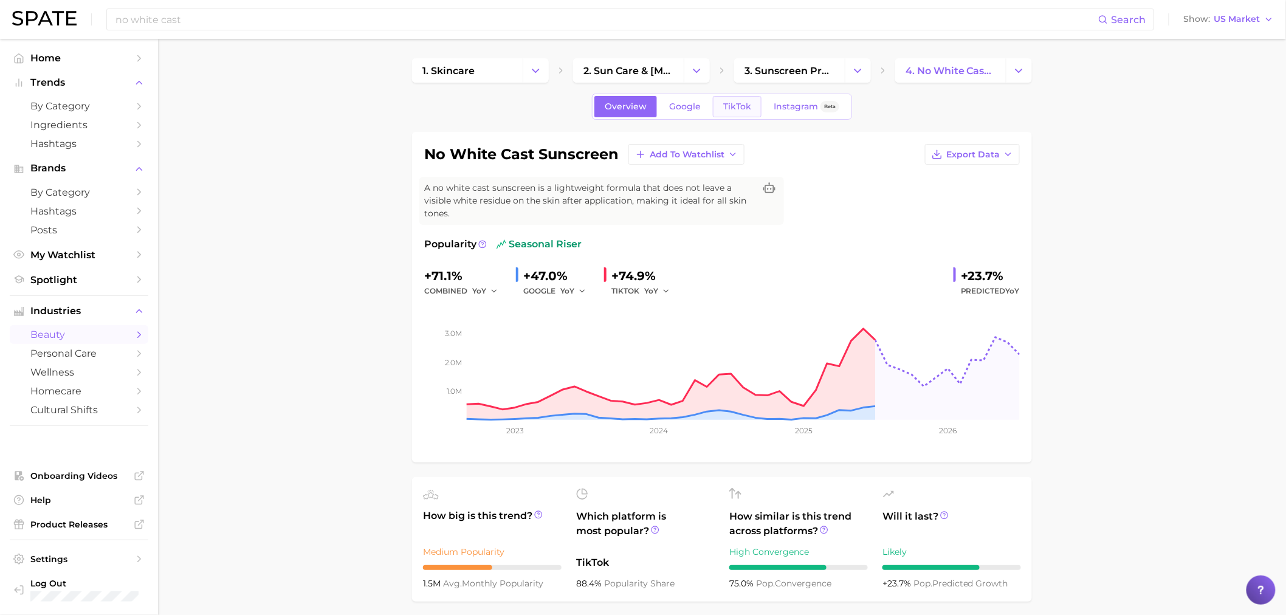
click at [745, 98] on link "TikTok" at bounding box center [737, 106] width 49 height 21
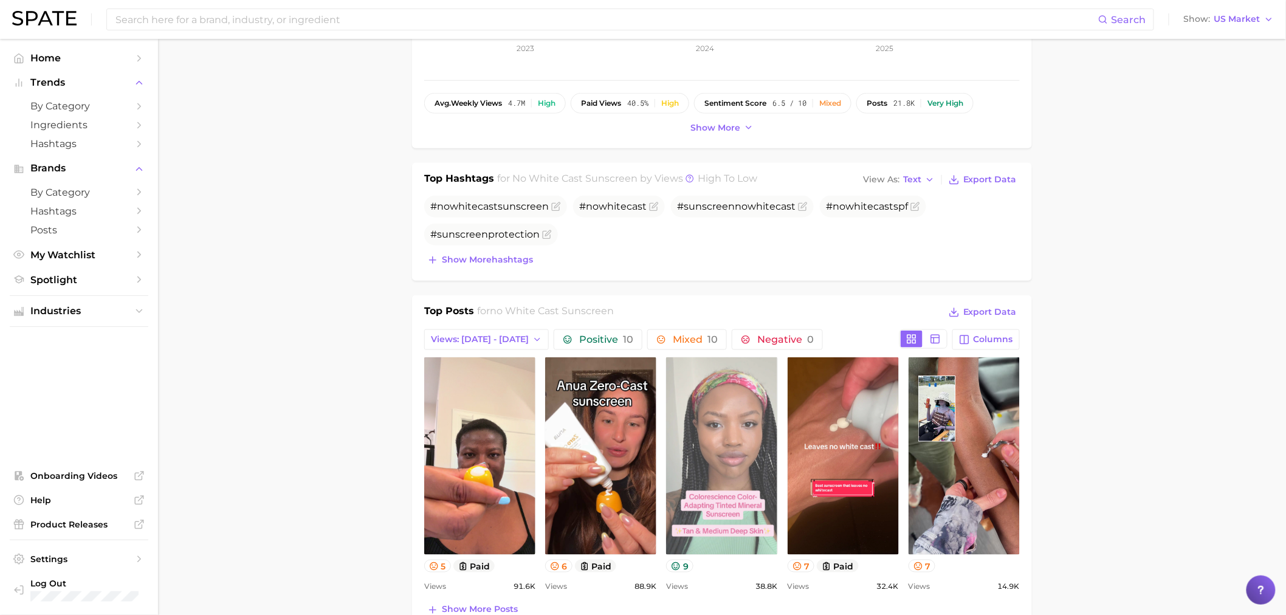
scroll to position [670, 0]
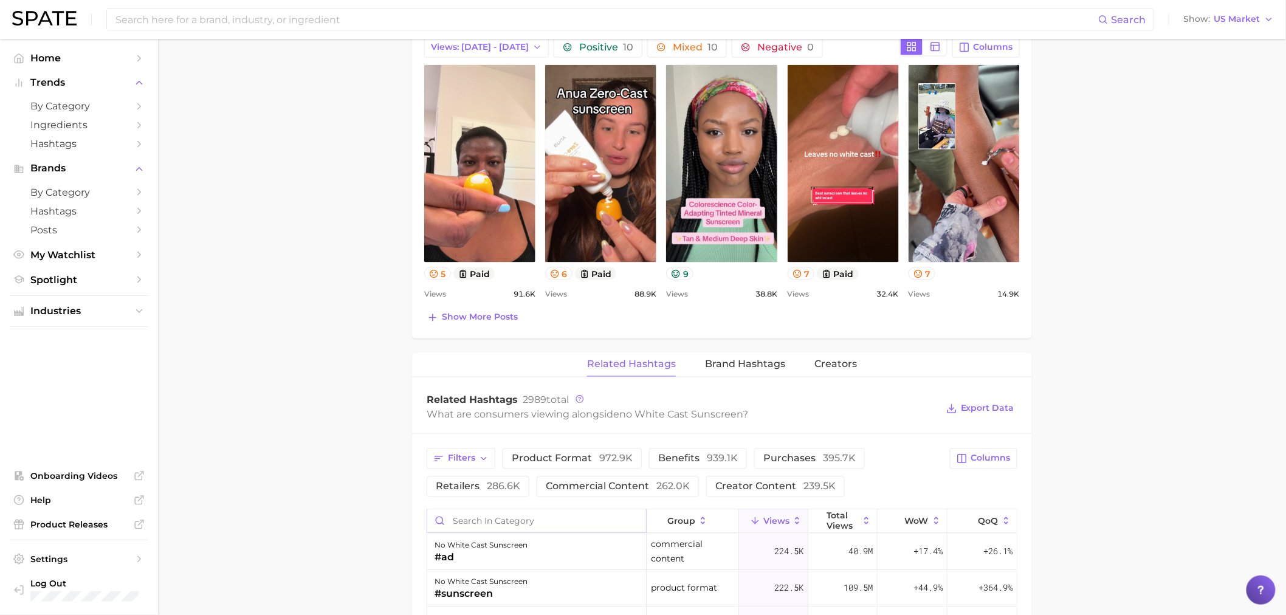
click at [492, 517] on input "Search in category" at bounding box center [536, 521] width 219 height 23
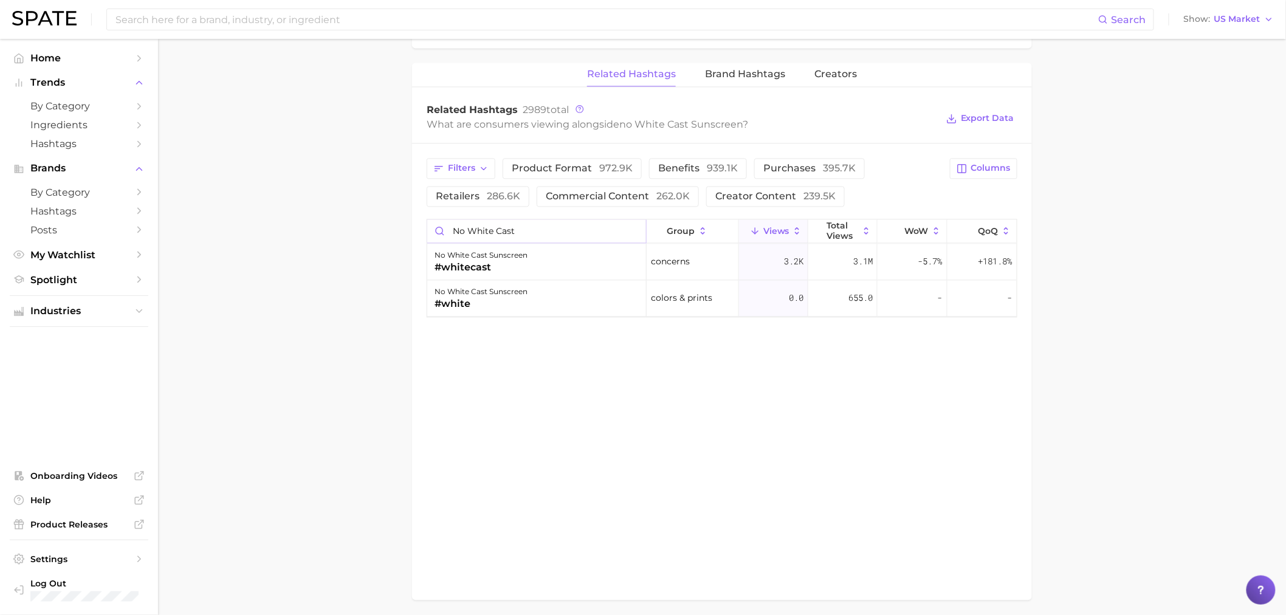
scroll to position [963, 0]
drag, startPoint x: 525, startPoint y: 232, endPoint x: 387, endPoint y: 232, distance: 138.6
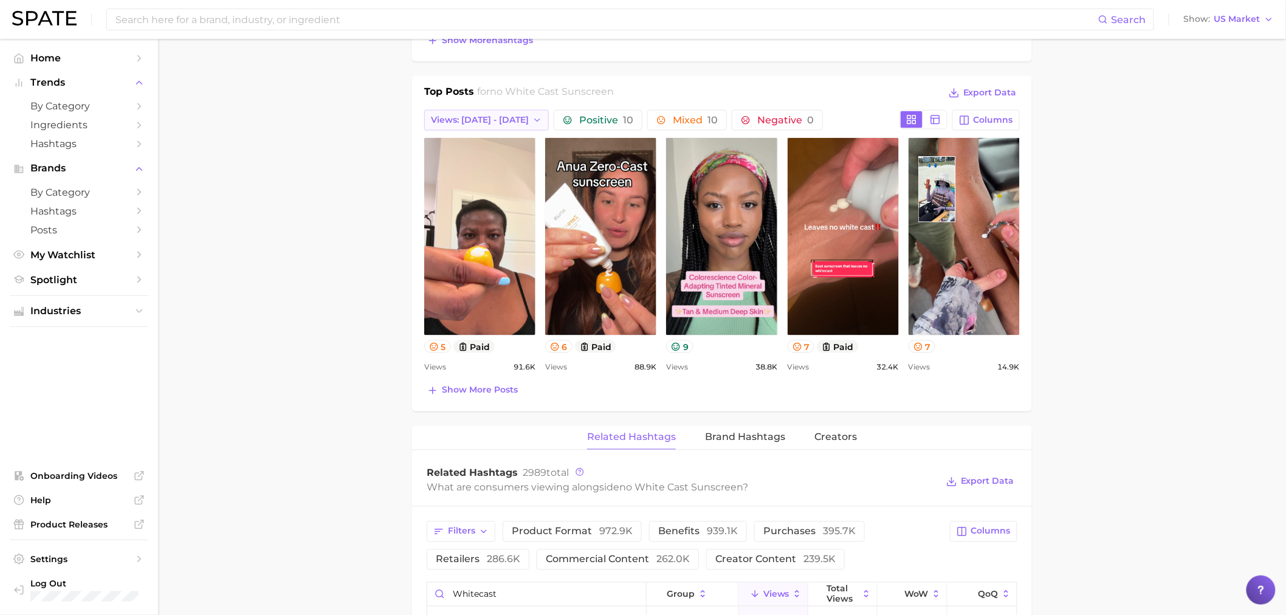
scroll to position [878, 0]
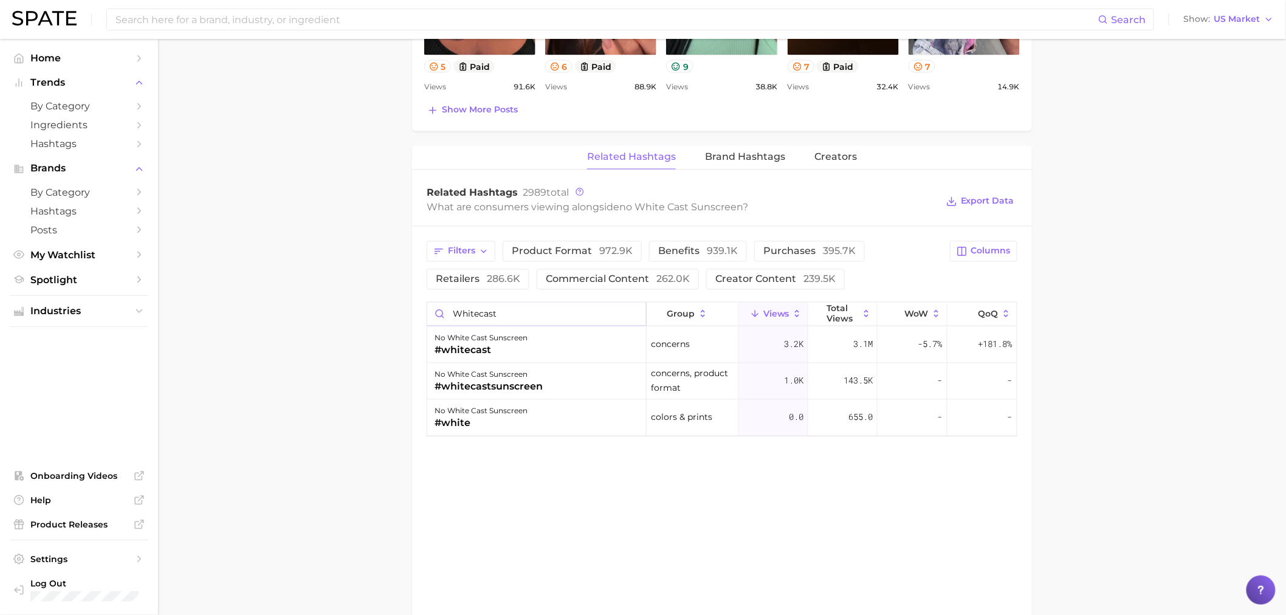
drag, startPoint x: 546, startPoint y: 309, endPoint x: 447, endPoint y: 304, distance: 98.6
click at [447, 304] on input "whitecast" at bounding box center [536, 314] width 219 height 23
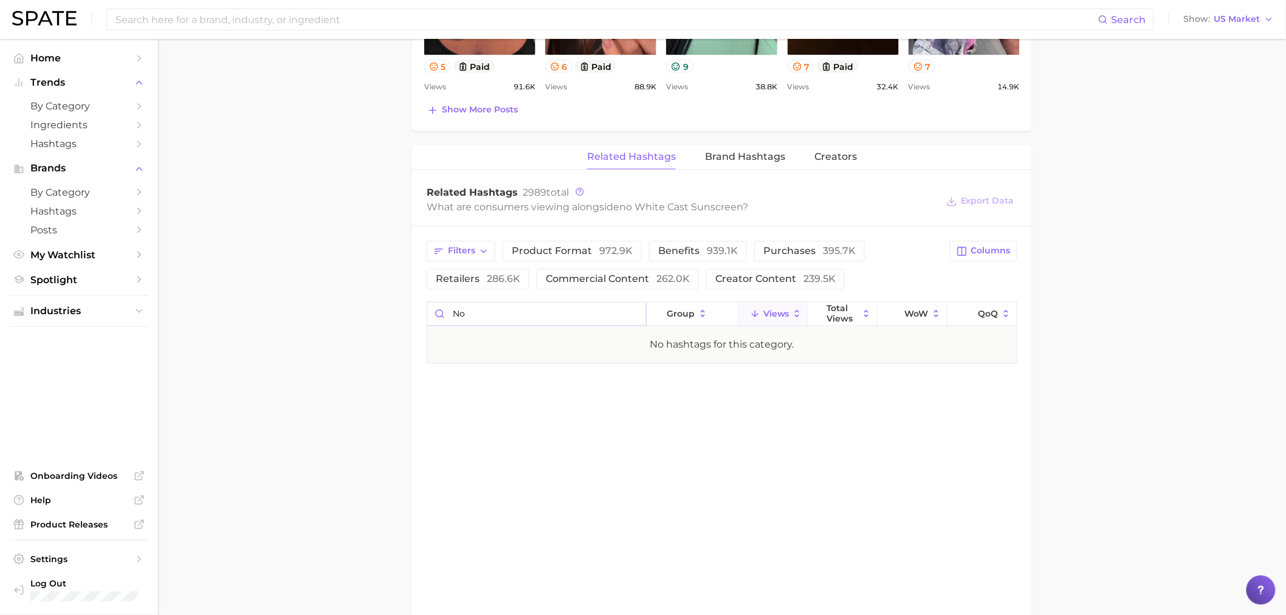
type input "n"
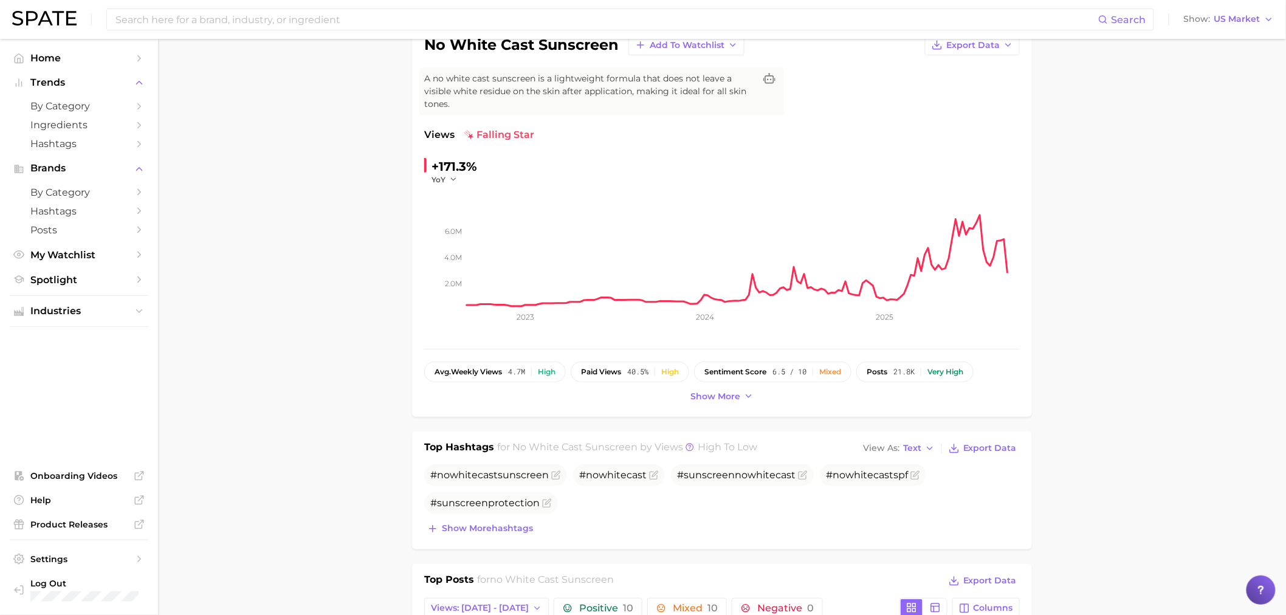
scroll to position [0, 0]
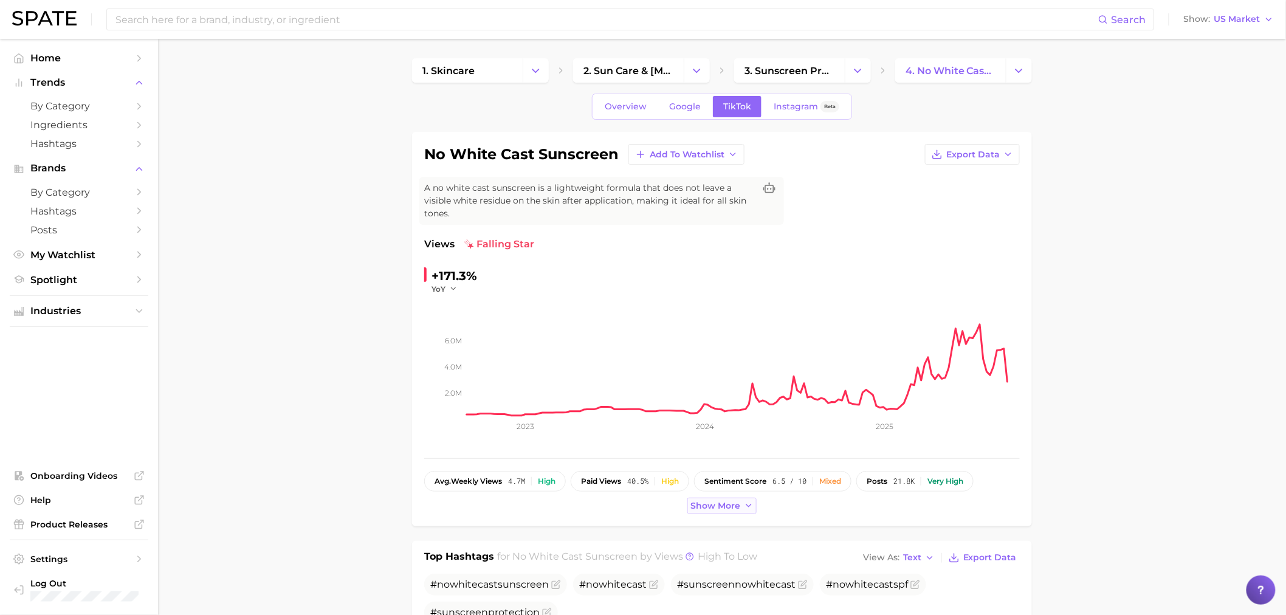
click at [718, 511] on span "Show more" at bounding box center [716, 506] width 50 height 10
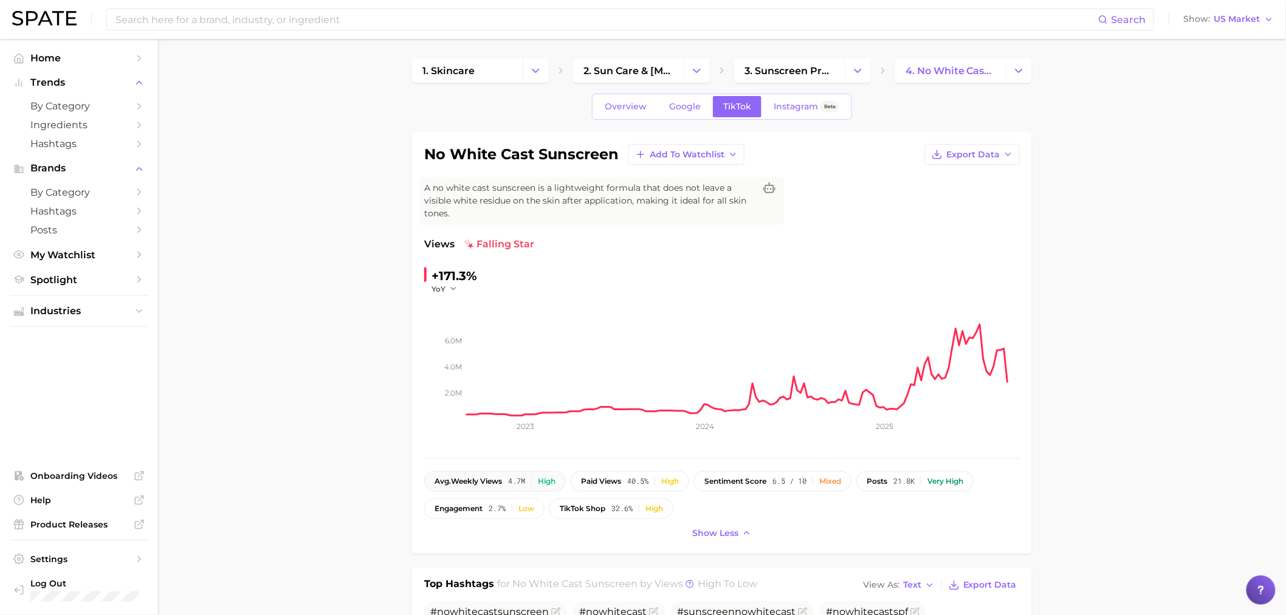
click at [518, 476] on button "avg. weekly views 4.7m High" at bounding box center [495, 481] width 142 height 21
click at [612, 105] on span "Overview" at bounding box center [626, 107] width 42 height 10
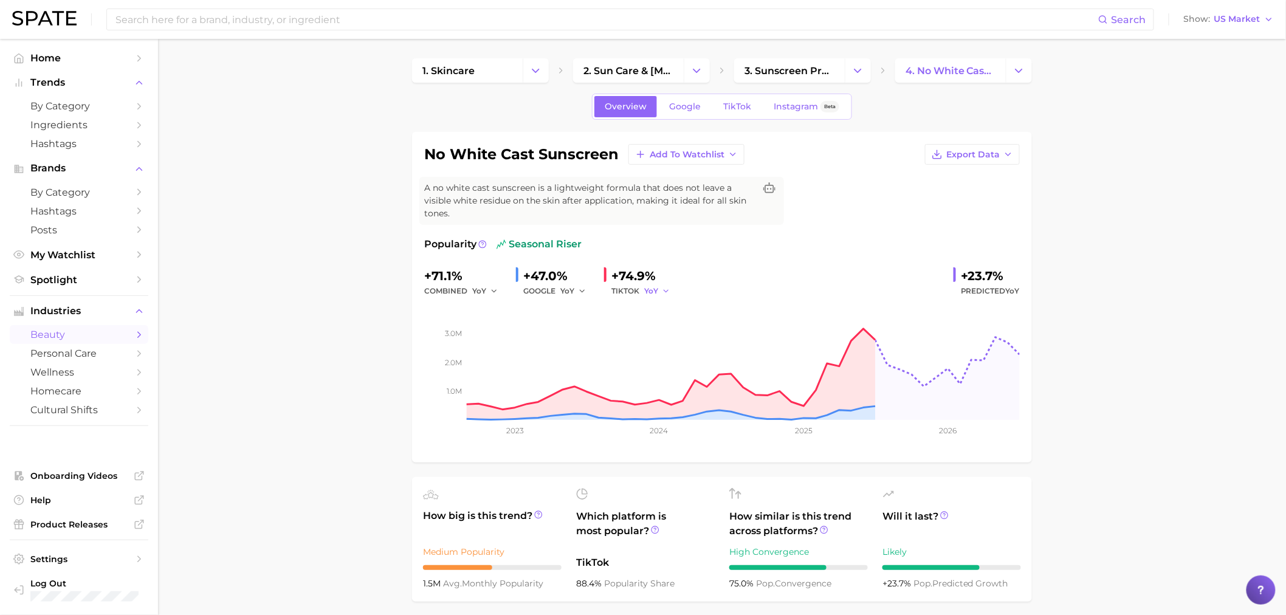
click at [666, 290] on icon "button" at bounding box center [666, 291] width 9 height 9
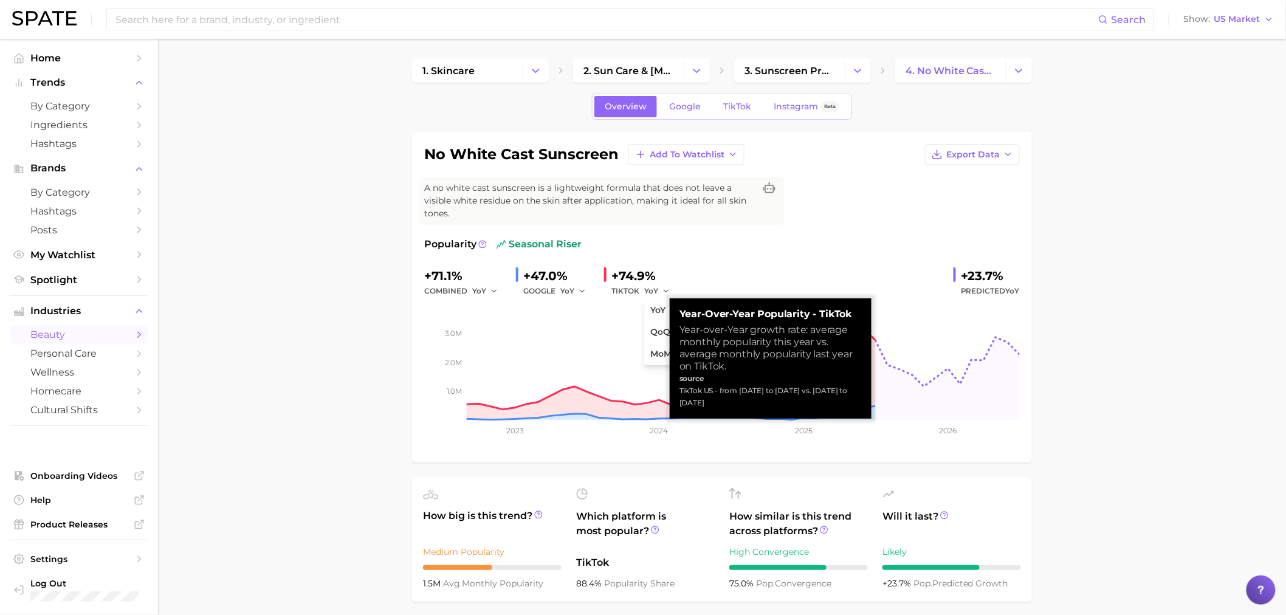
click at [748, 275] on div "+71.1% combined YoY +47.0% GOOGLE YoY +74.9% TIKTOK YoY YoY QoQ MoM +23.7% Pred…" at bounding box center [722, 282] width 596 height 32
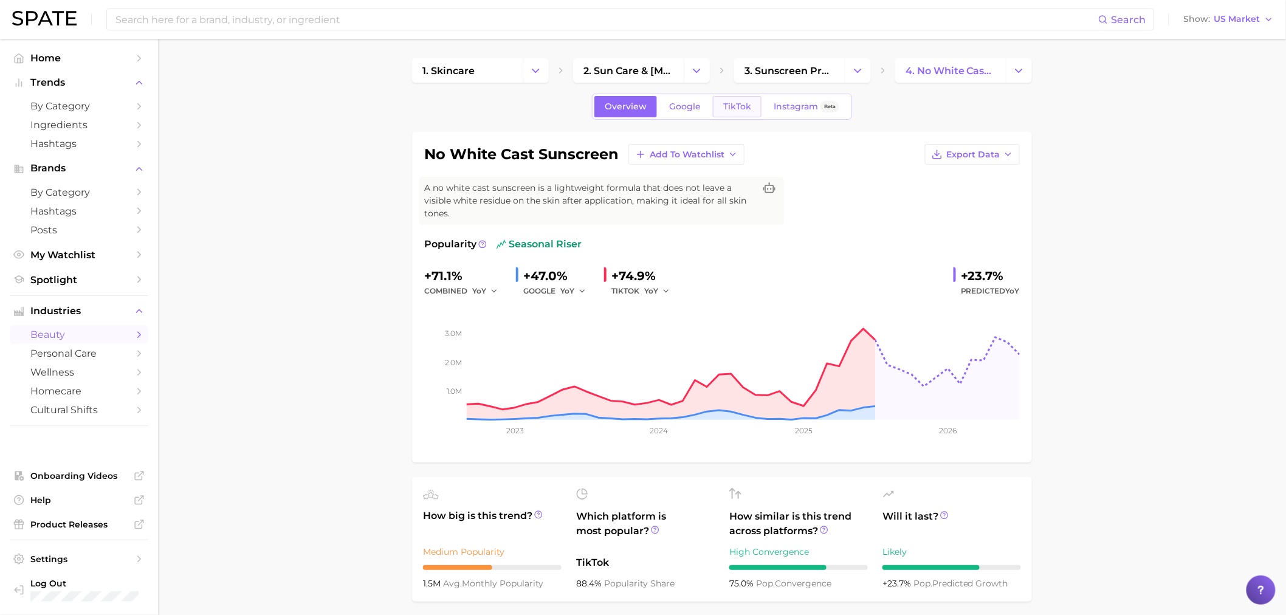
click at [721, 98] on link "TikTok" at bounding box center [737, 106] width 49 height 21
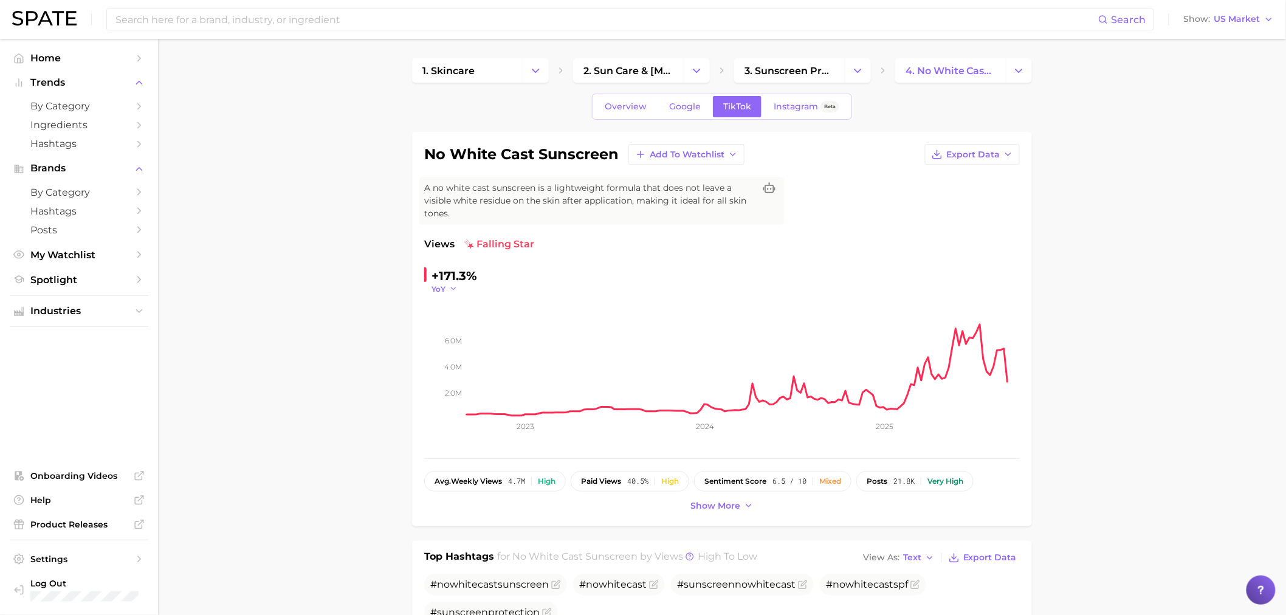
click at [451, 289] on icon "button" at bounding box center [453, 288] width 9 height 9
click at [449, 286] on icon "button" at bounding box center [453, 288] width 9 height 9
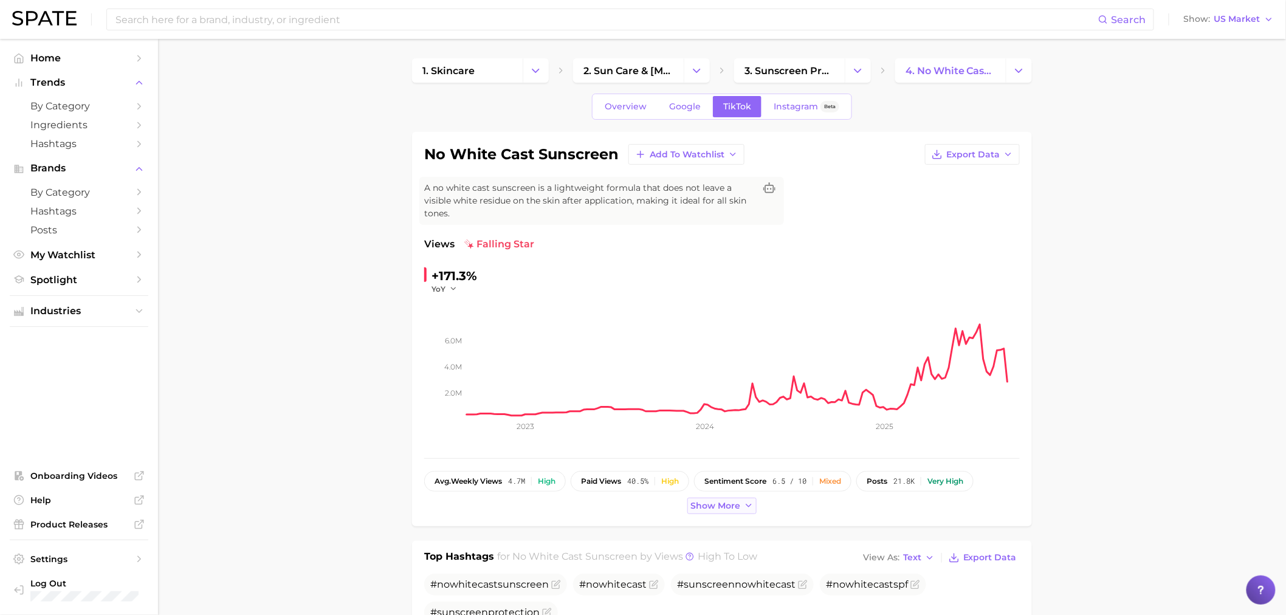
click at [716, 501] on span "Show more" at bounding box center [716, 506] width 50 height 10
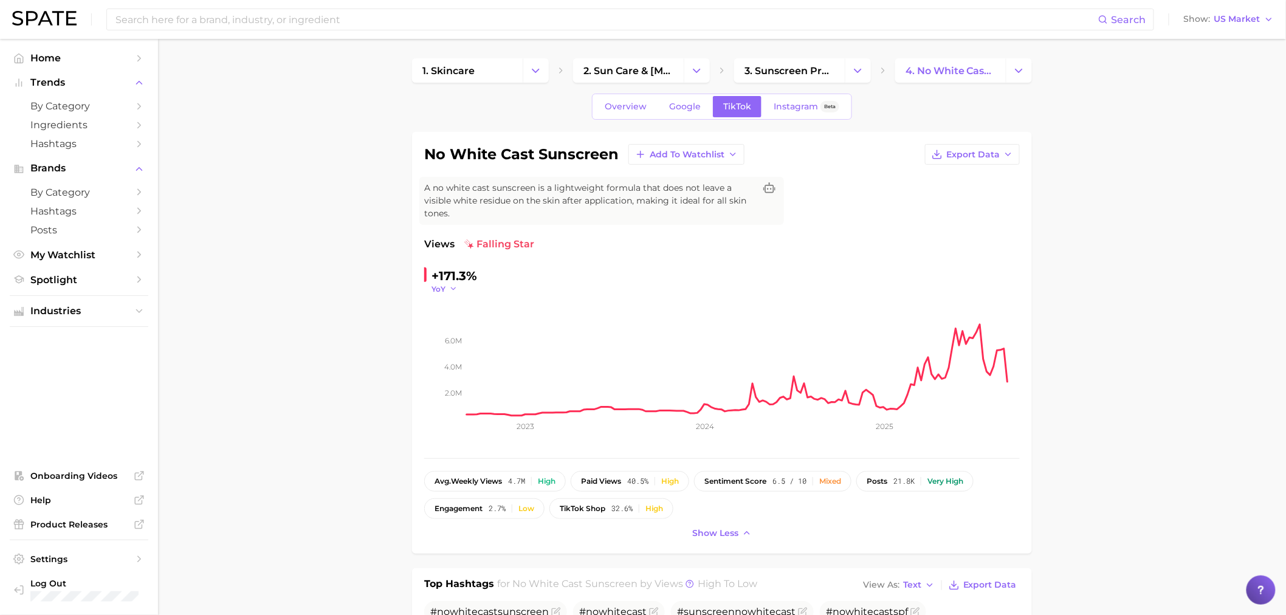
click at [456, 287] on icon "button" at bounding box center [453, 288] width 9 height 9
click at [648, 295] on rect at bounding box center [743, 355] width 553 height 122
click at [620, 104] on span "Overview" at bounding box center [626, 107] width 42 height 10
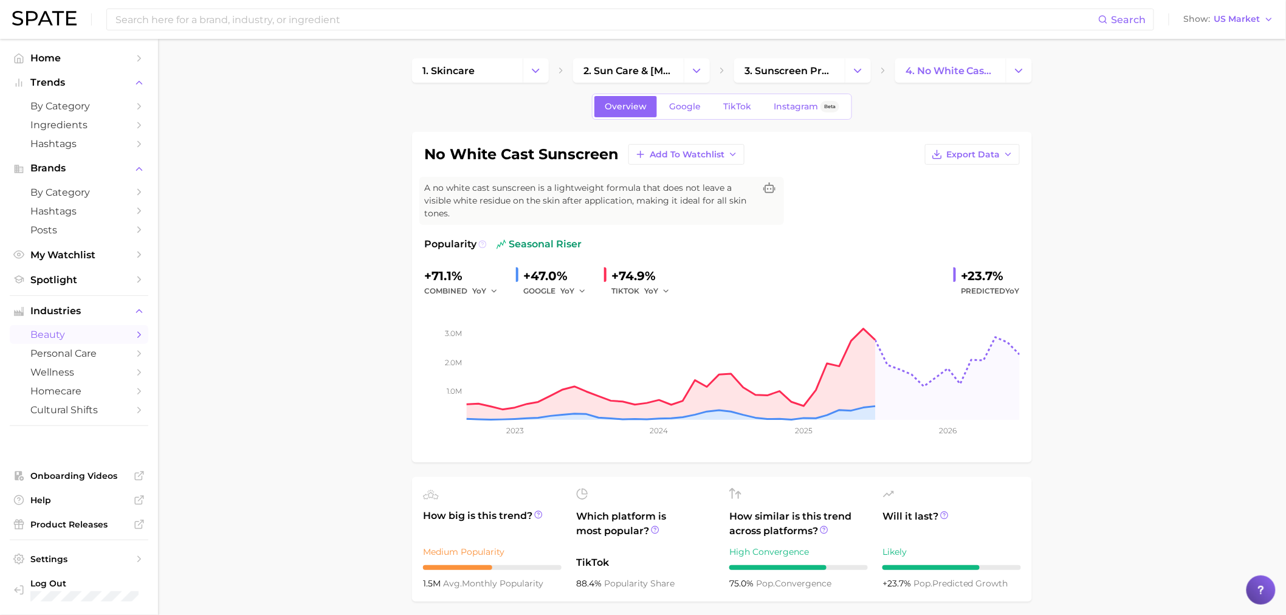
click at [483, 244] on icon at bounding box center [482, 244] width 2 height 2
click at [738, 98] on link "TikTok" at bounding box center [737, 106] width 49 height 21
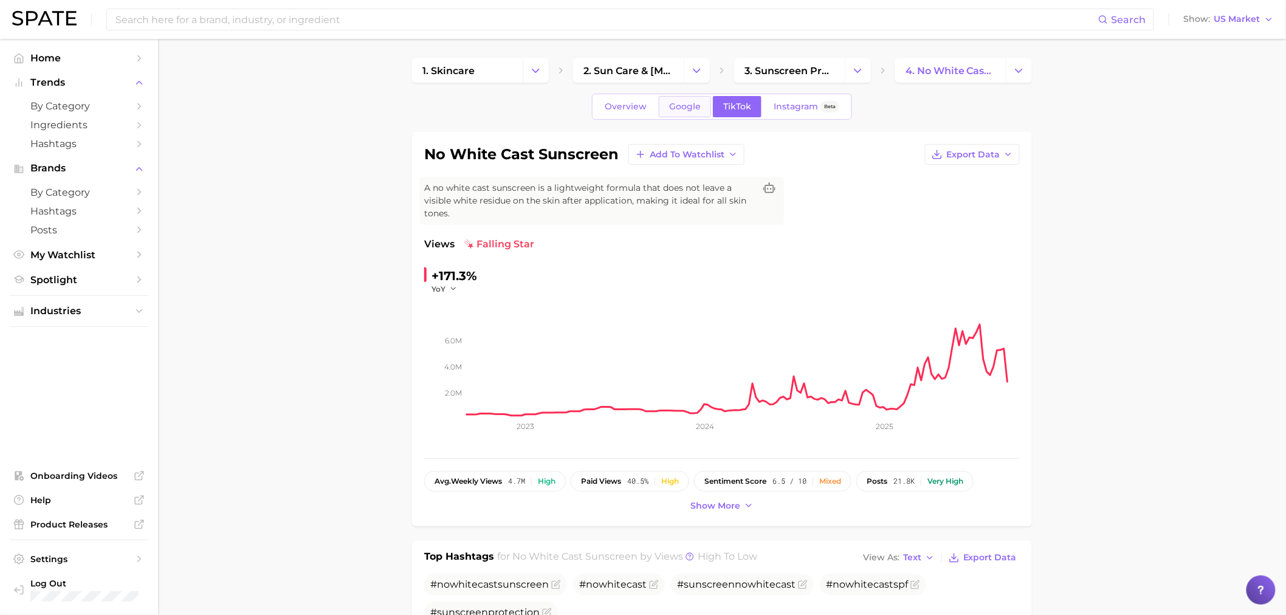
click at [670, 103] on span "Google" at bounding box center [685, 107] width 32 height 10
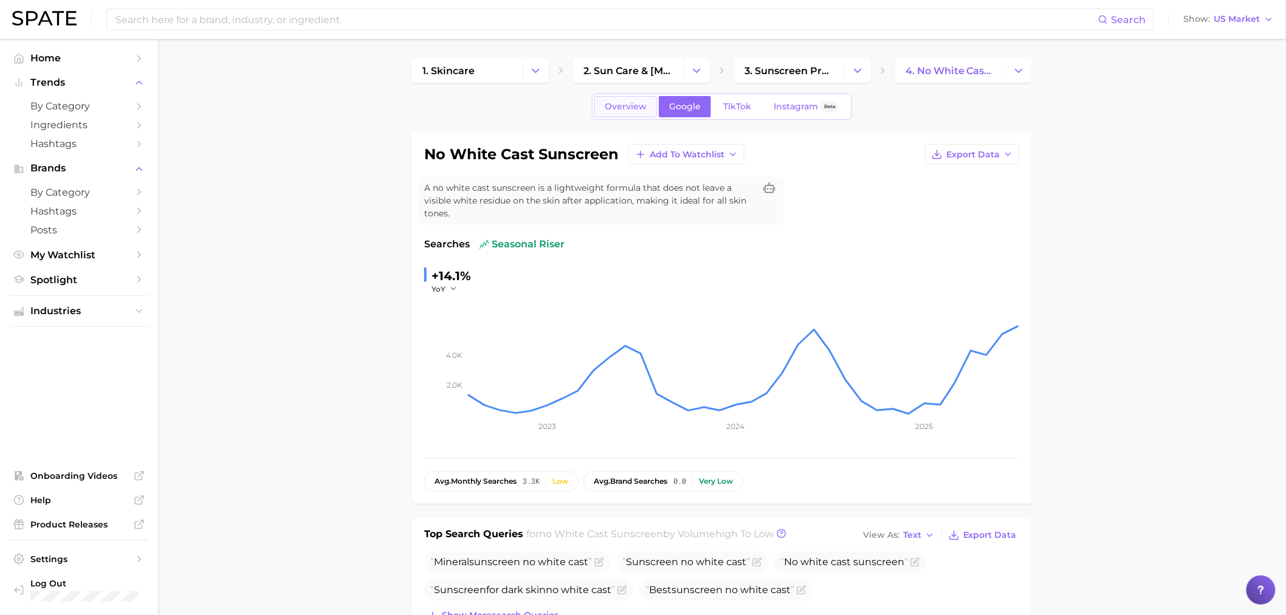
click at [615, 106] on span "Overview" at bounding box center [626, 107] width 42 height 10
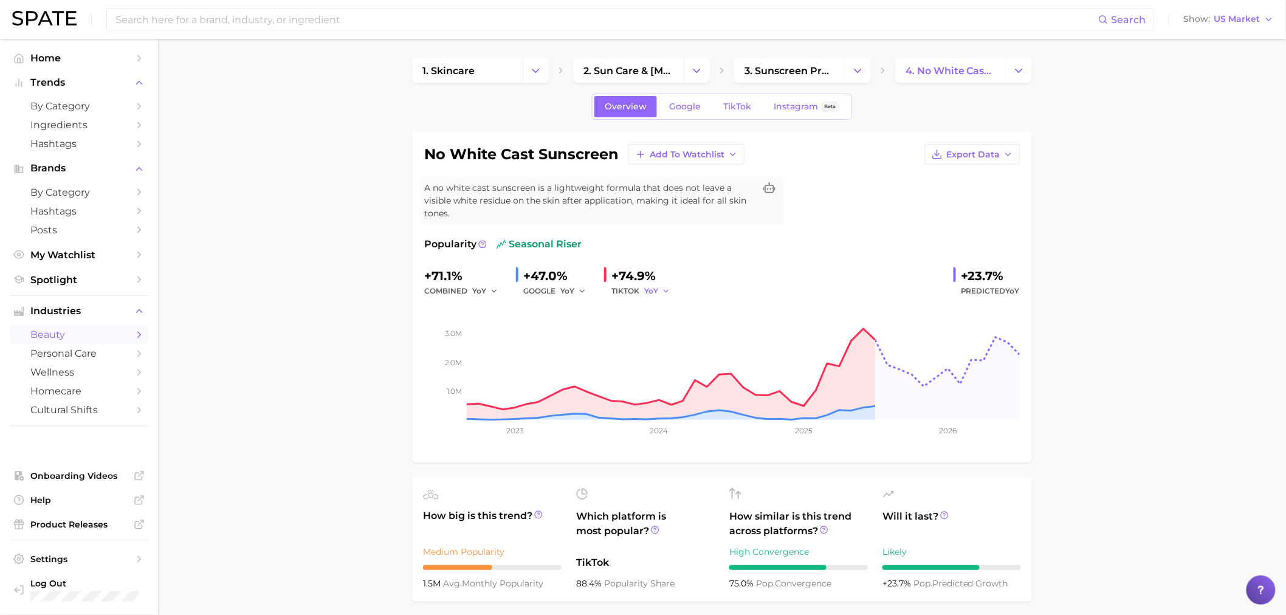
click at [667, 289] on icon "button" at bounding box center [666, 291] width 9 height 9
